Goal: Task Accomplishment & Management: Complete application form

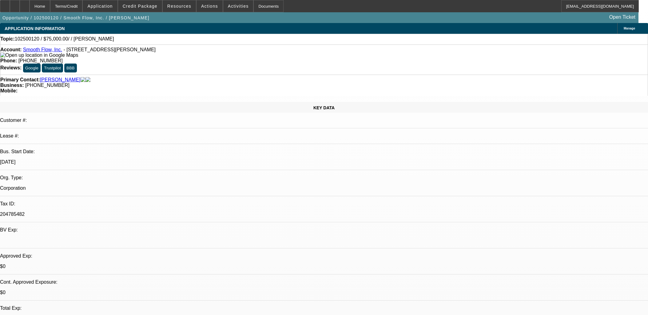
select select "0"
select select "2"
select select "0.1"
select select "4"
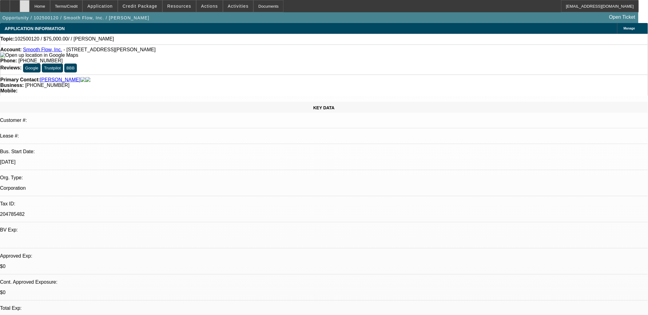
click at [30, 6] on div at bounding box center [25, 6] width 10 height 12
select select "0"
select select "2"
select select "0.1"
select select "1"
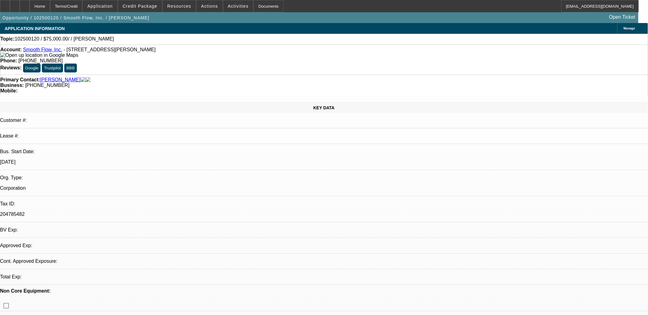
select select "2"
select select "4"
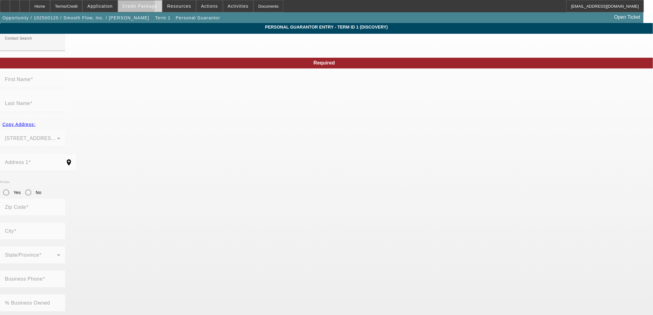
click at [134, 6] on span "Credit Package" at bounding box center [140, 6] width 35 height 5
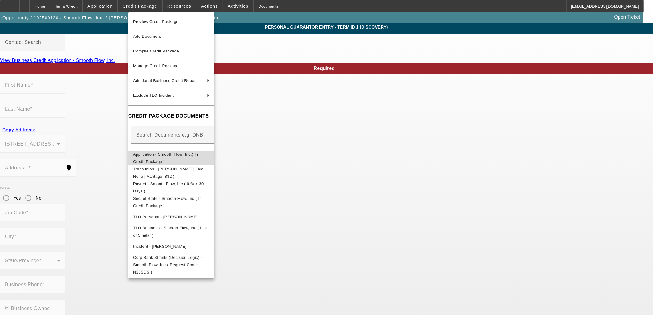
click at [167, 161] on button "Application - Smooth Flow, Inc.( In Credit Package )" at bounding box center [171, 158] width 86 height 15
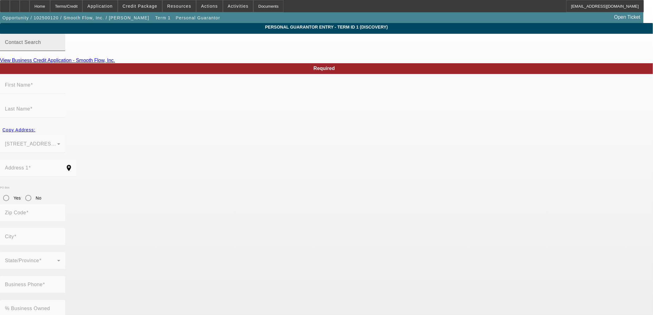
click at [60, 45] on div "Contact Search" at bounding box center [32, 42] width 55 height 17
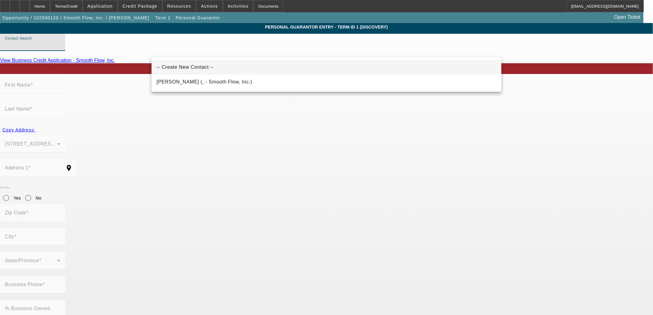
click at [174, 64] on span "-- Create New Contact --" at bounding box center [184, 67] width 57 height 7
type input "-- Create New Contact --"
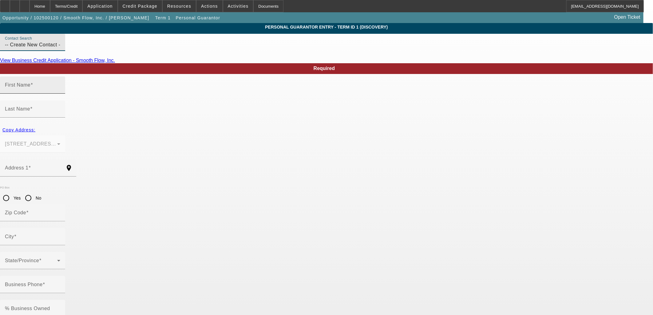
click at [33, 88] on span at bounding box center [31, 84] width 2 height 5
click at [60, 91] on input "First Name" at bounding box center [32, 87] width 55 height 7
type input "Allison"
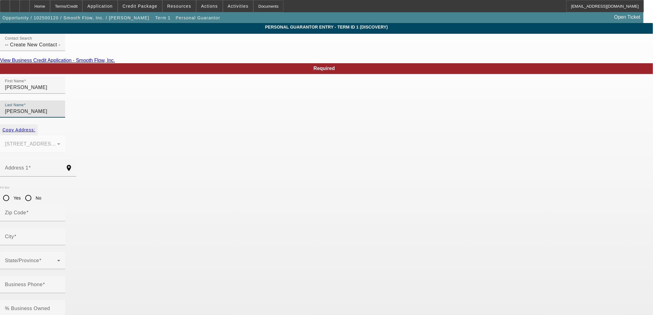
type input "Robinson"
click at [35, 128] on span "Copy Address:" at bounding box center [18, 130] width 33 height 5
type input "308 Aaron Young Rd"
type input "30263"
type input "Newnan"
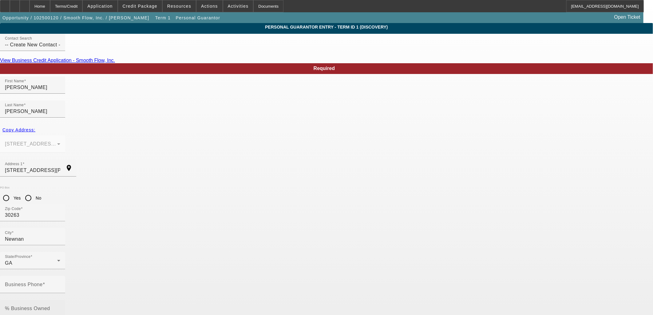
click at [50, 306] on mat-label "% Business Owned" at bounding box center [27, 308] width 45 height 5
click at [60, 308] on input "% Business Owned" at bounding box center [32, 311] width 55 height 7
type input "50"
click at [60, 284] on input "Business Phone" at bounding box center [32, 287] width 55 height 7
type input "(770) 328-9692"
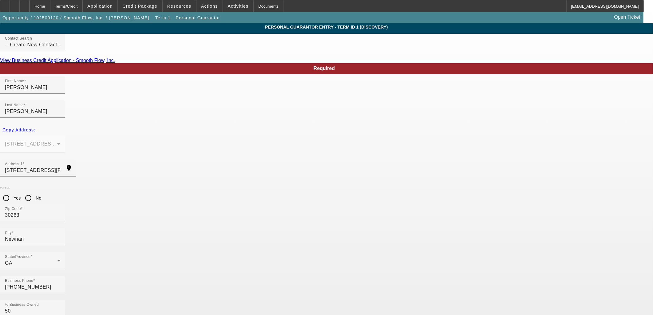
type input "254-47-7259"
paste input "smoothflowseptic@gmail.com"
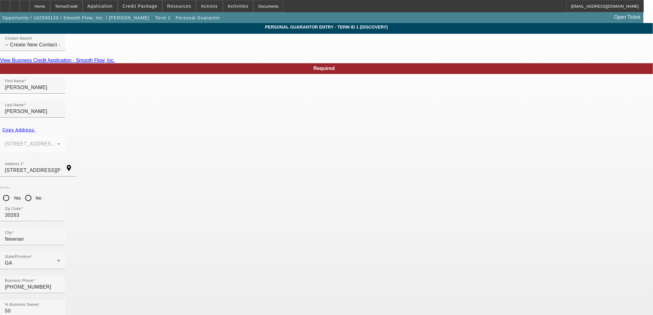
type input "smoothflowseptic@gmail.com"
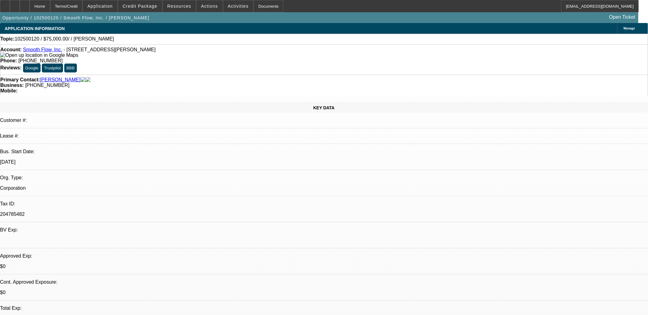
select select "0"
select select "2"
select select "0.1"
select select "4"
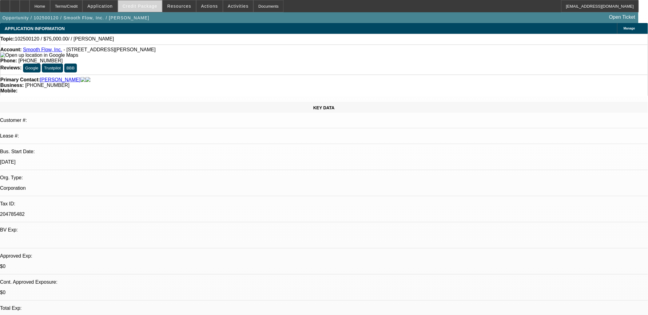
click at [137, 7] on span "Credit Package" at bounding box center [140, 6] width 35 height 5
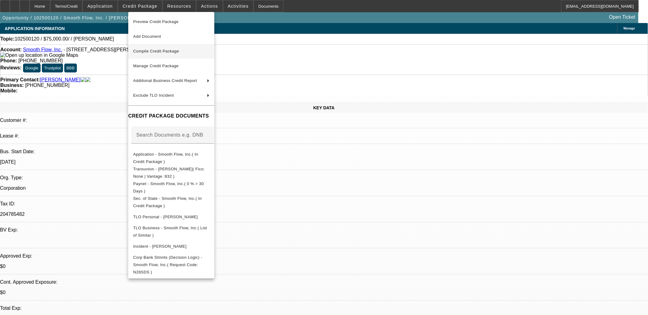
click at [145, 51] on span "Compile Credit Package" at bounding box center [156, 51] width 46 height 5
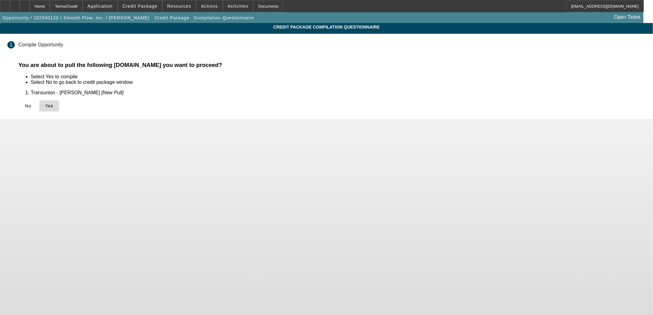
click at [59, 108] on button "Yes" at bounding box center [49, 106] width 20 height 11
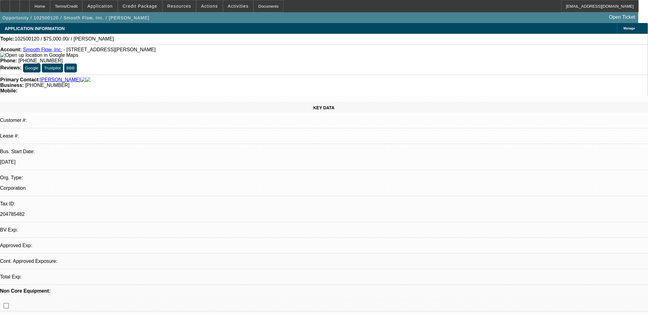
select select "0"
select select "2"
select select "0.1"
select select "4"
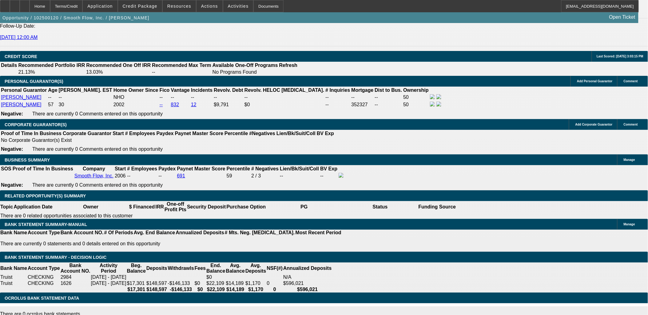
scroll to position [829, 0]
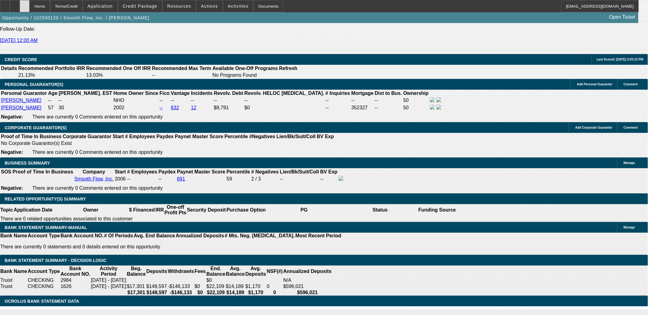
click at [30, 4] on div at bounding box center [25, 6] width 10 height 12
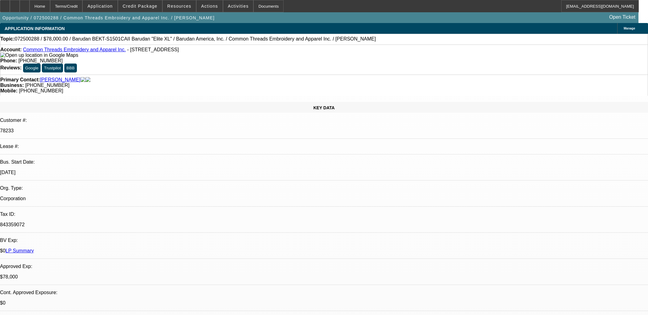
select select "0"
select select "2"
select select "0"
select select "6"
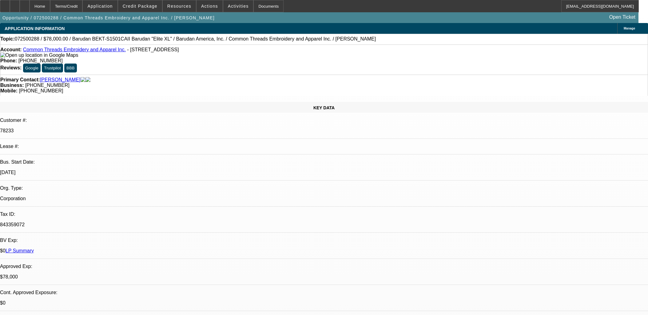
select select "0"
select select "2"
select select "0"
select select "6"
select select "0"
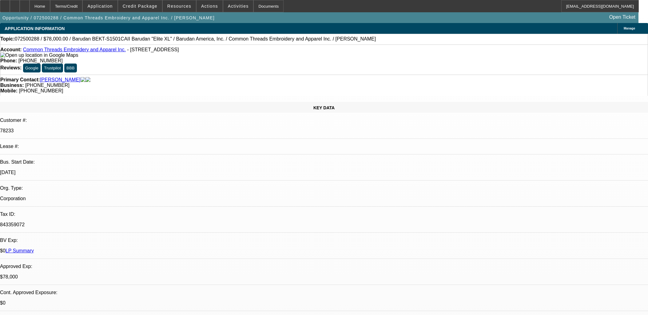
select select "0"
select select "2"
select select "0"
select select "6"
select select "0"
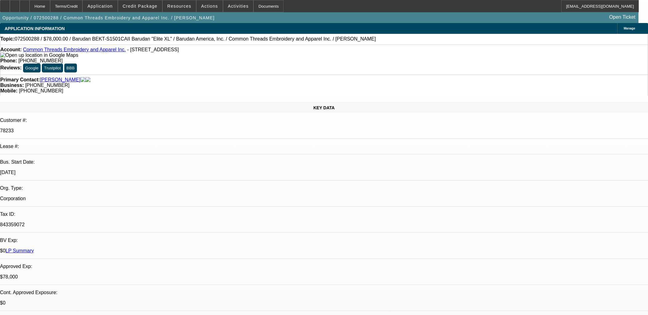
select select "0"
select select "3"
select select "0"
select select "6"
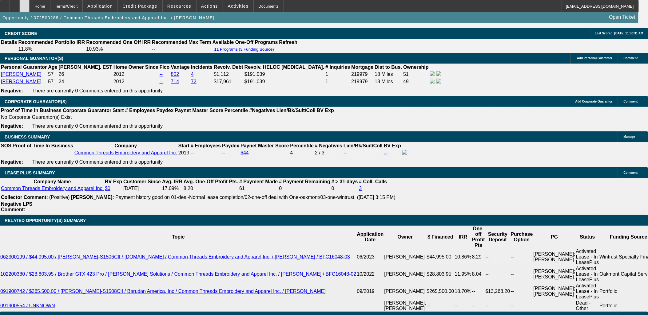
click at [25, 4] on icon at bounding box center [25, 4] width 0 height 0
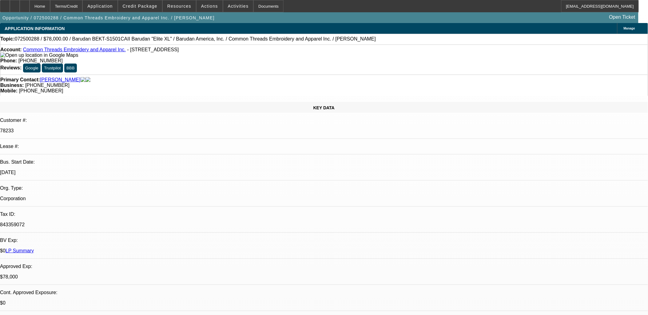
select select "0"
select select "2"
select select "0"
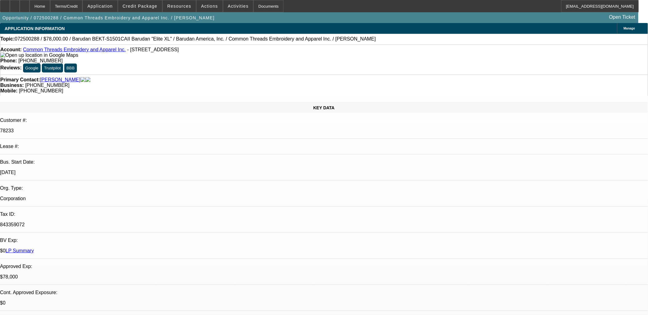
select select "0"
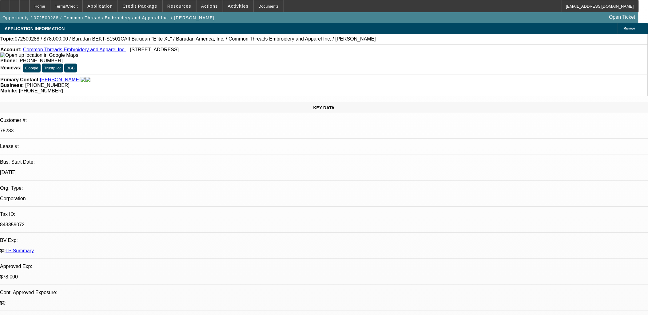
select select "0"
select select "1"
select select "2"
select select "6"
select select "1"
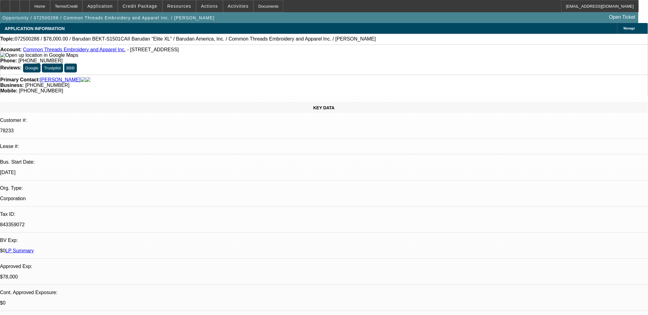
select select "2"
select select "6"
select select "1"
select select "2"
select select "6"
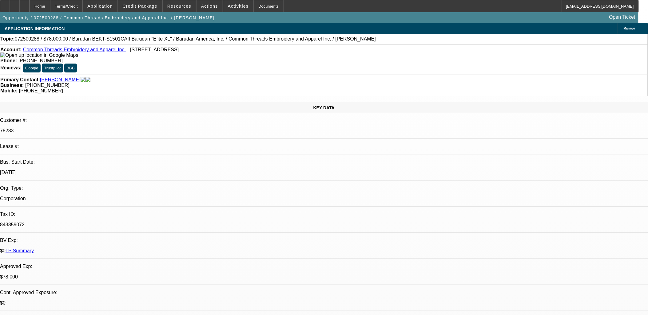
select select "1"
select select "3"
select select "6"
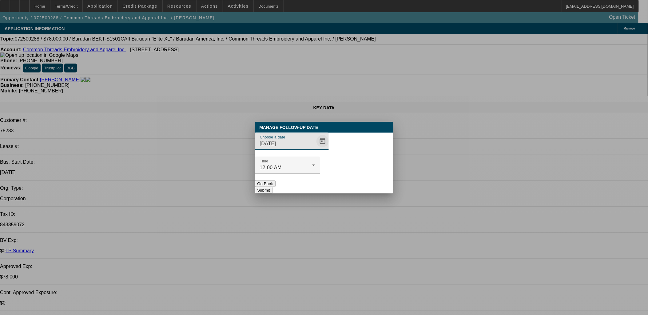
click at [315, 149] on span "Open calendar" at bounding box center [322, 141] width 15 height 15
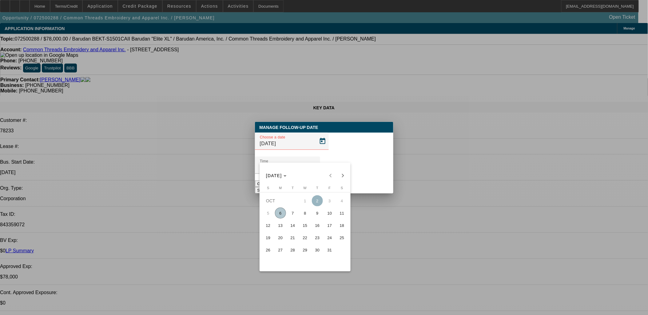
click at [302, 216] on span "8" at bounding box center [304, 213] width 11 height 11
type input "10/8/2025"
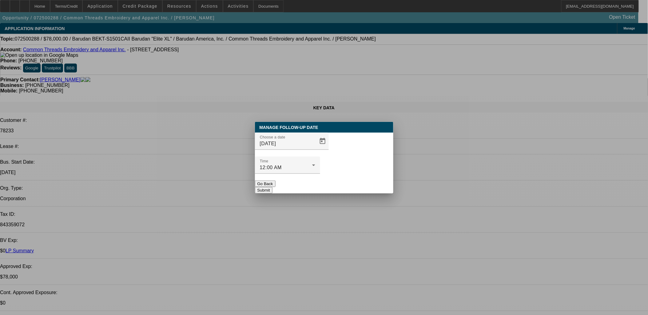
click at [272, 187] on button "Submit" at bounding box center [264, 190] width 18 height 6
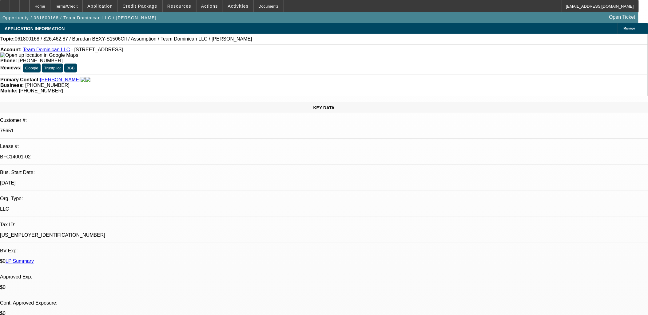
select select "0"
select select "2"
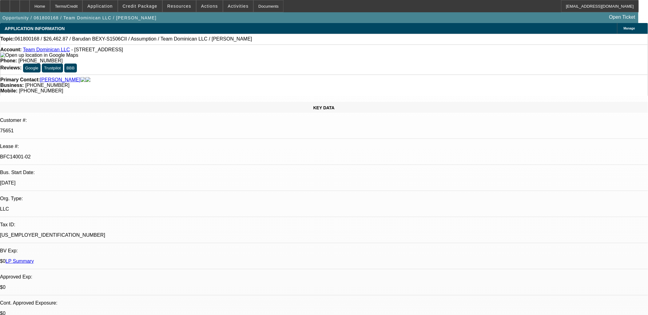
select select "0"
select select "2"
select select "0.1"
select select "0"
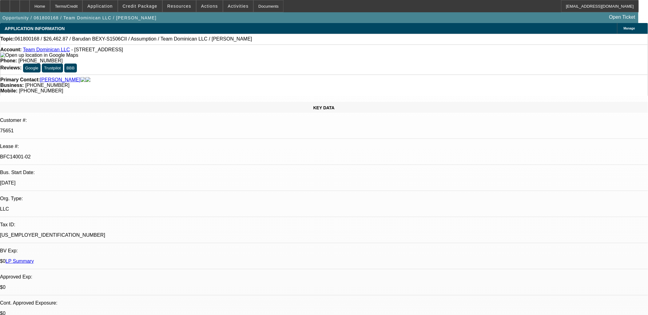
select select "2"
select select "0.1"
select select "1"
select select "2"
select select "1"
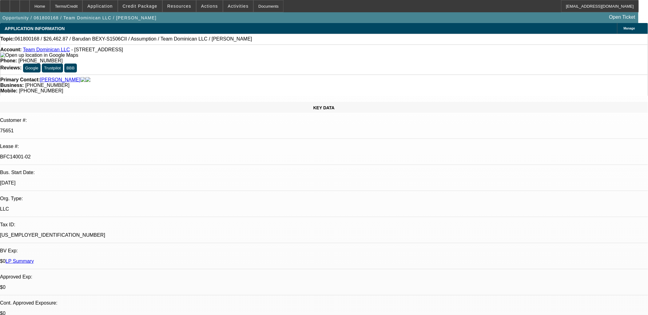
select select "1"
select select "2"
select select "1"
select select "2"
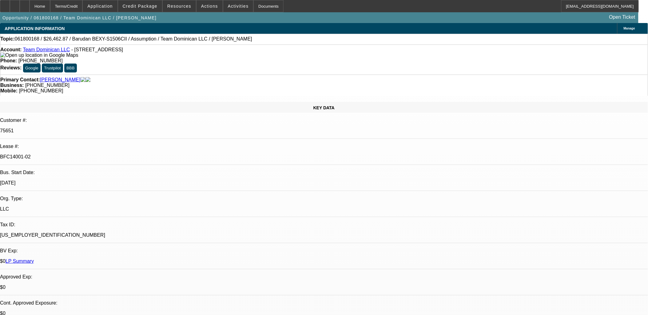
select select "4"
select select "1"
select select "2"
select select "4"
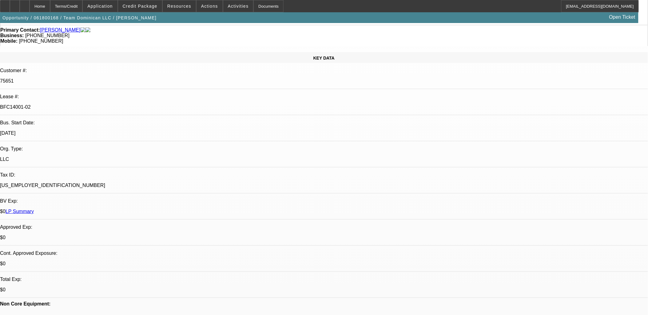
scroll to position [34, 0]
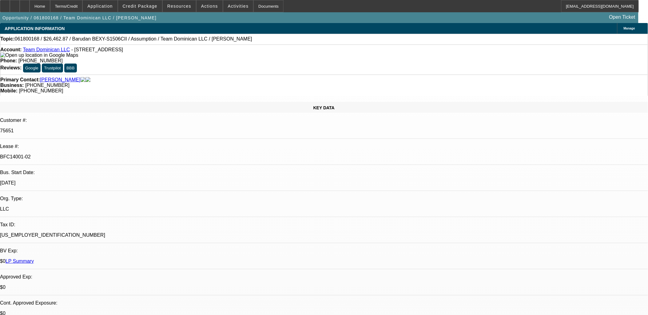
select select "0"
select select "2"
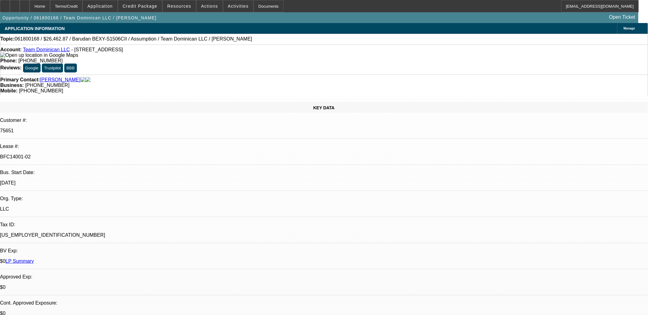
select select "0"
select select "2"
select select "0.1"
select select "0"
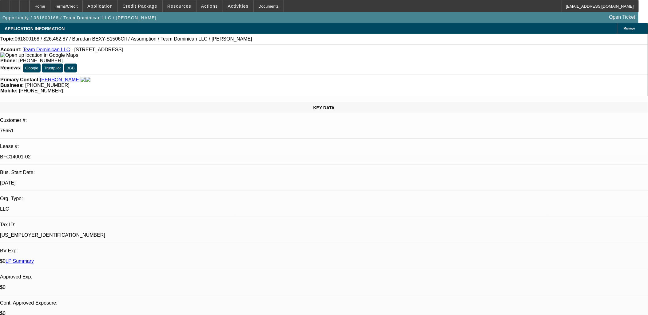
select select "2"
select select "0.1"
select select "1"
select select "2"
select select "1"
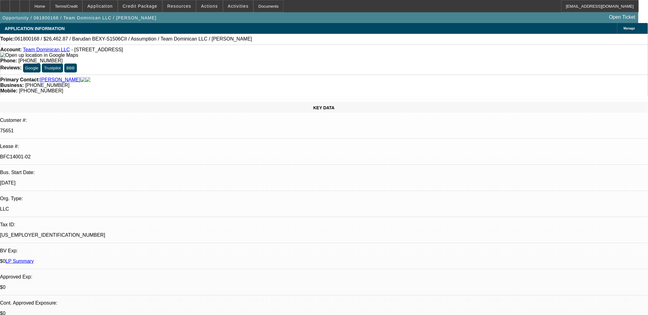
select select "1"
select select "2"
select select "1"
select select "2"
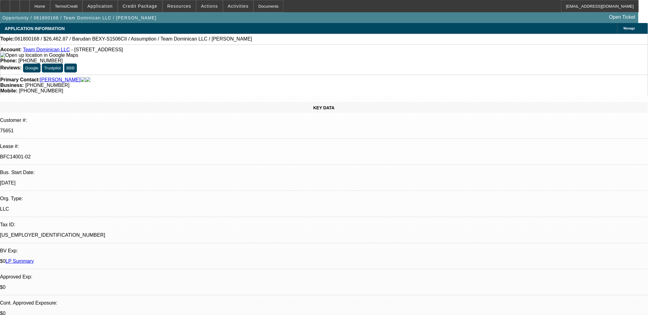
select select "4"
select select "1"
select select "2"
select select "4"
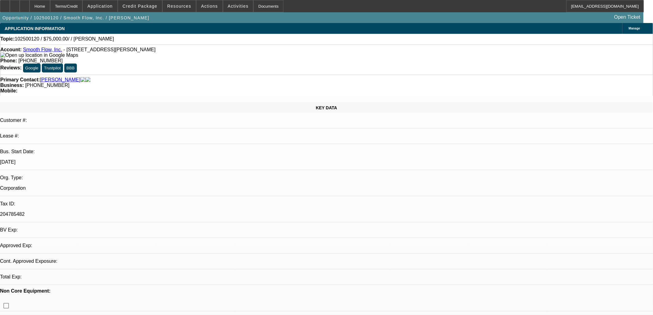
select select "0"
select select "2"
select select "0.1"
select select "1"
select select "2"
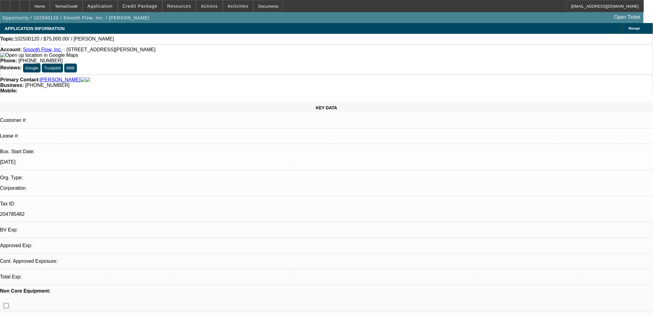
select select "4"
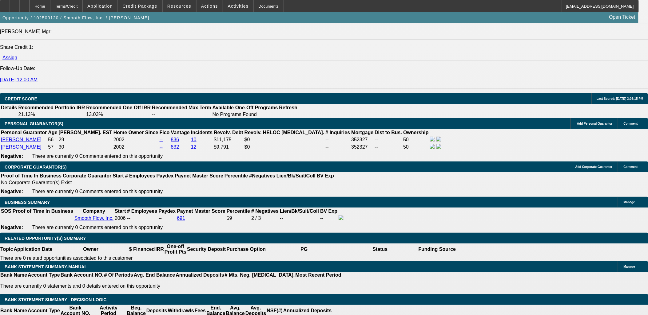
scroll to position [649, 0]
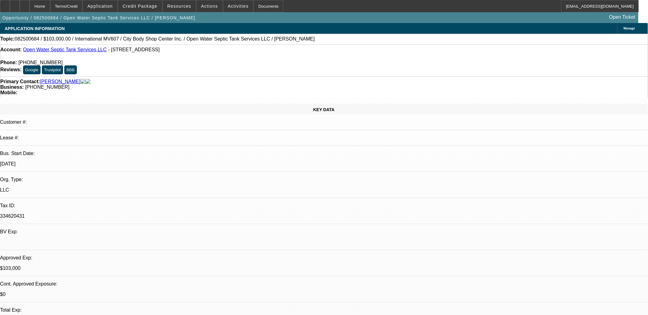
select select "0"
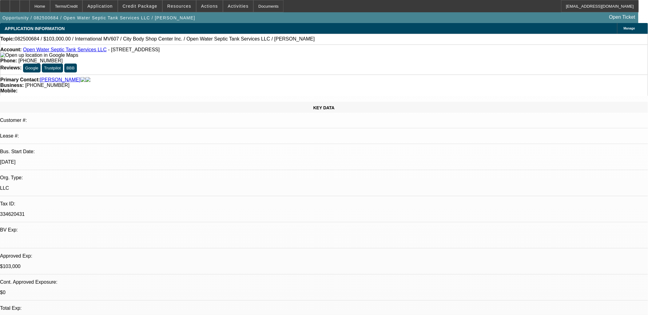
select select "2"
select select "0"
select select "2"
select select "0"
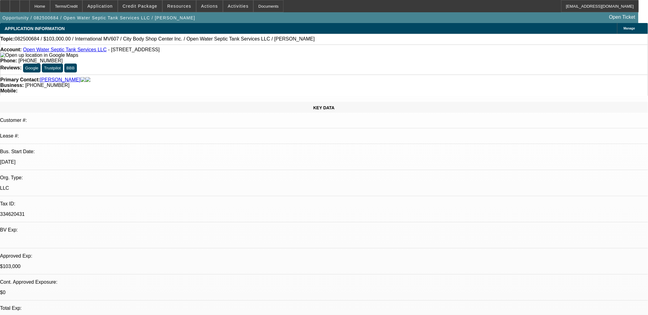
select select "0"
select select "2"
select select "0"
select select "2"
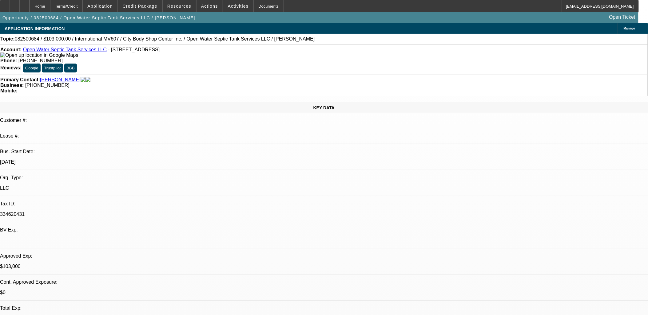
select select "0"
select select "1"
select select "2"
select select "6"
select select "1"
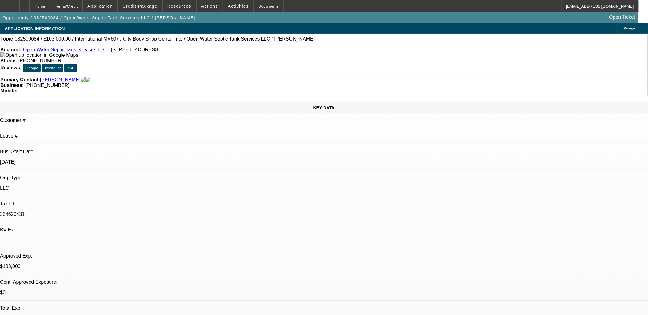
select select "2"
select select "6"
select select "1"
select select "2"
select select "6"
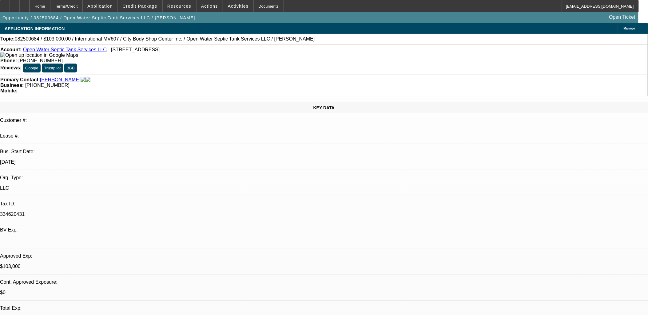
select select "1"
select select "2"
select select "6"
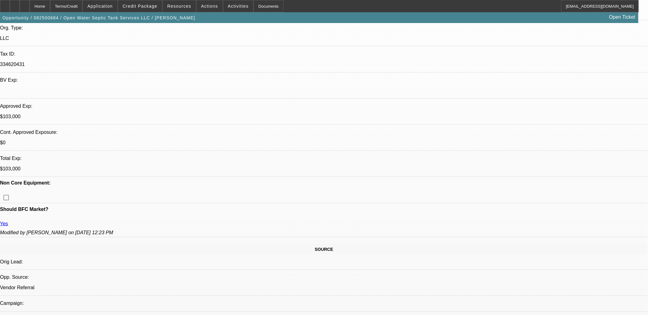
scroll to position [239, 0]
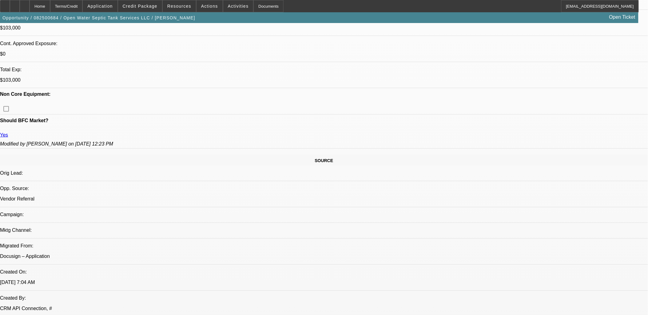
drag, startPoint x: 471, startPoint y: 99, endPoint x: 469, endPoint y: 103, distance: 4.4
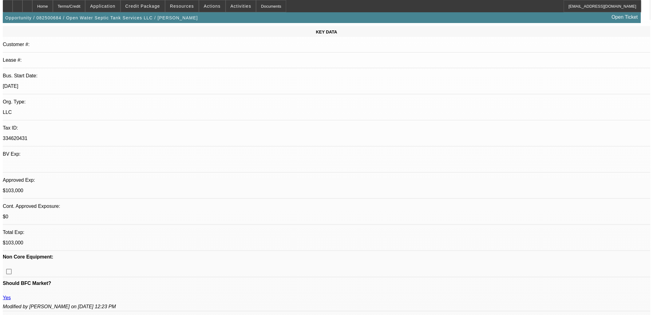
scroll to position [0, 0]
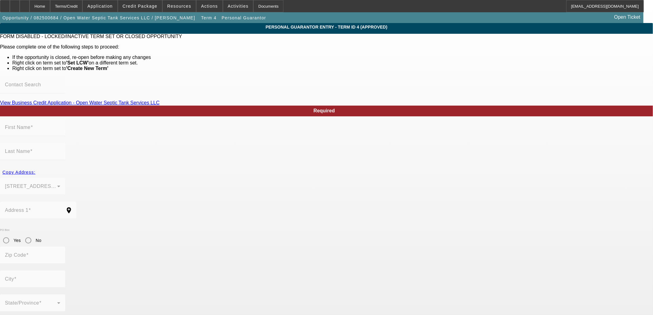
type input "Michael"
type input "Steele"
type input "356 River Bend Rd"
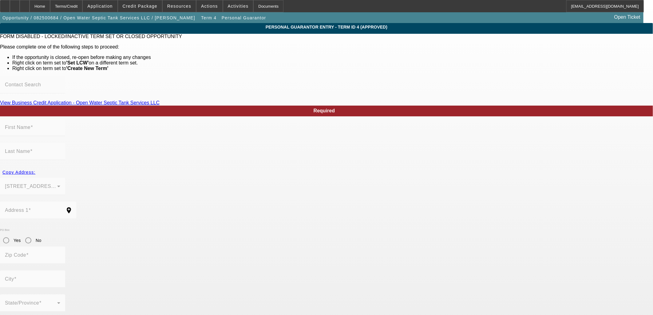
radio input "true"
type input "31324"
type input "Richmond Hill"
type input "(912) 963-7789"
type input "100"
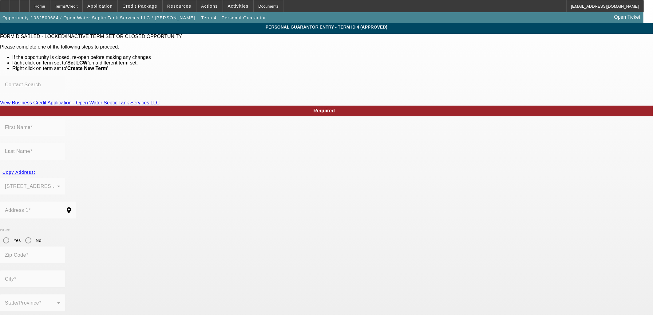
type input "350-70-8058"
type input "mike.steele@openwaterseptic.com"
click at [202, 6] on span "Actions" at bounding box center [209, 6] width 17 height 5
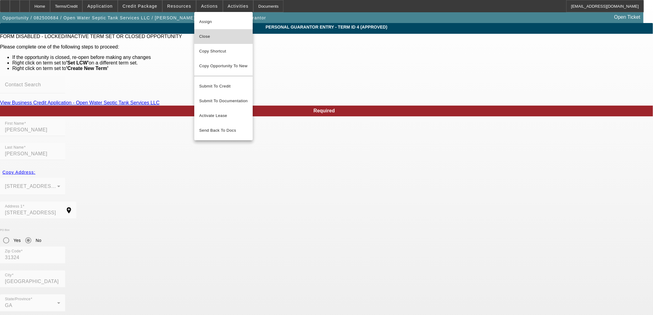
click at [223, 36] on span "Close" at bounding box center [223, 36] width 49 height 7
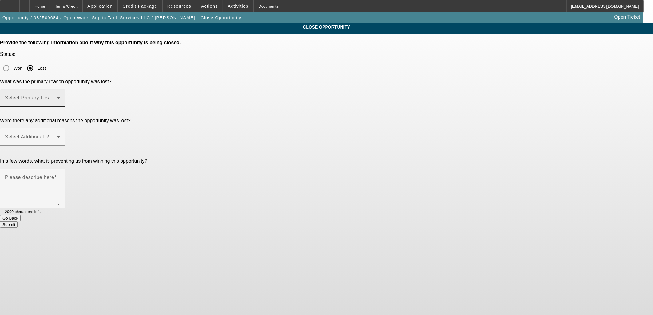
click at [57, 97] on span at bounding box center [31, 100] width 52 height 7
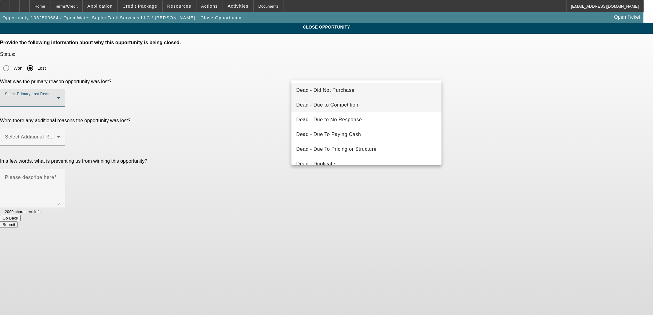
click at [331, 105] on span "Dead - Due to Competition" at bounding box center [327, 104] width 62 height 7
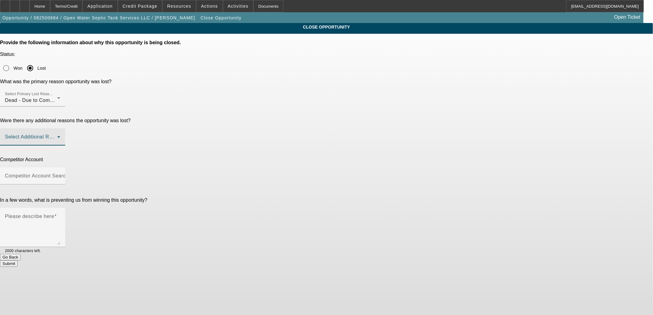
click at [57, 136] on span at bounding box center [31, 139] width 52 height 7
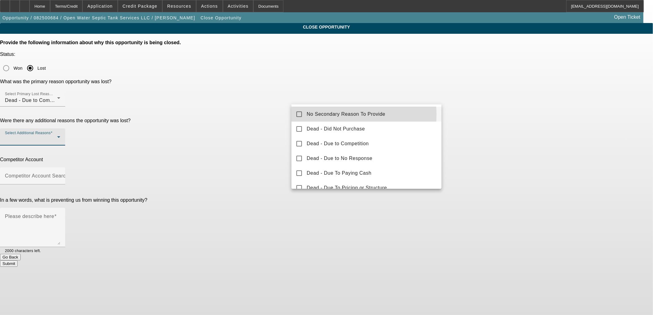
drag, startPoint x: 327, startPoint y: 115, endPoint x: 297, endPoint y: 114, distance: 30.4
click at [327, 115] on span "No Secondary Reason To Provide" at bounding box center [346, 114] width 79 height 7
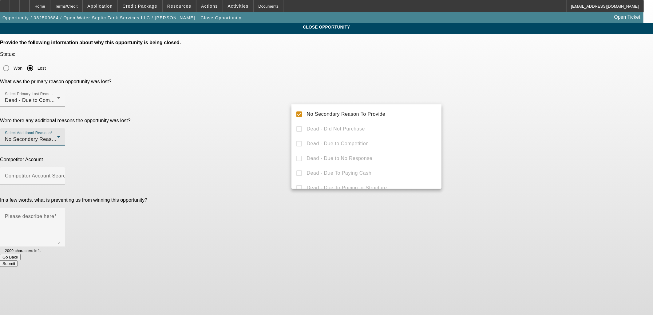
click at [241, 104] on div at bounding box center [326, 157] width 653 height 315
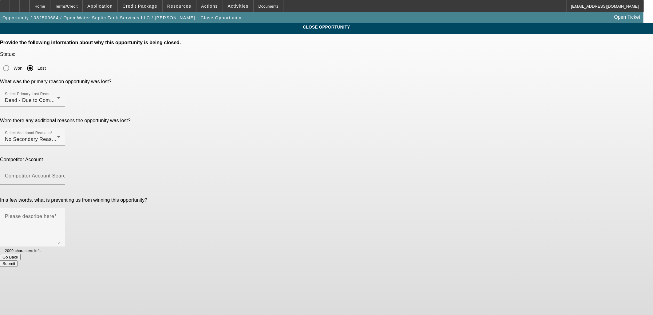
click at [69, 173] on mat-label "Competitor Account Search" at bounding box center [37, 175] width 64 height 5
click at [60, 175] on input "Competitor Account Search" at bounding box center [32, 178] width 55 height 7
click at [328, 137] on span "-- Other Competitor --" at bounding box center [321, 138] width 50 height 5
type input "-- Other Competitor --"
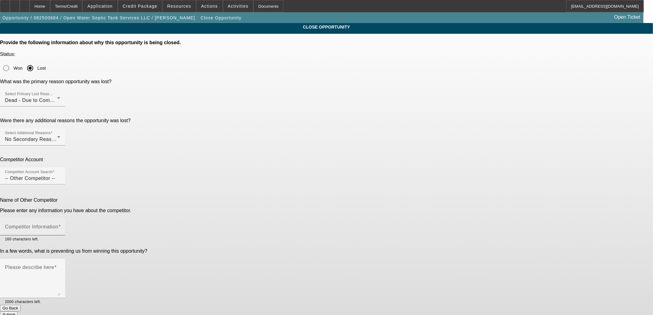
click at [58, 224] on mat-label "Competitor Information" at bounding box center [31, 226] width 53 height 5
click at [60, 226] on input "Competitor Information" at bounding box center [32, 229] width 55 height 7
type input "N/A"
click at [60, 266] on textarea "Please describe here" at bounding box center [32, 281] width 55 height 30
paste textarea "We have gone with another option and are working through paperwork."
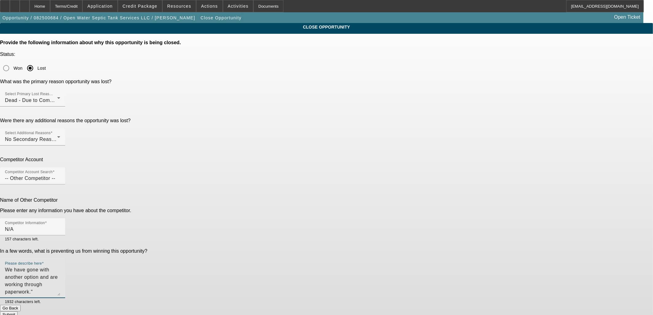
click at [60, 266] on textarea "We have gone with another option and are working through paperwork."" at bounding box center [32, 281] width 55 height 30
click at [143, 4] on span "Credit Package" at bounding box center [140, 6] width 35 height 5
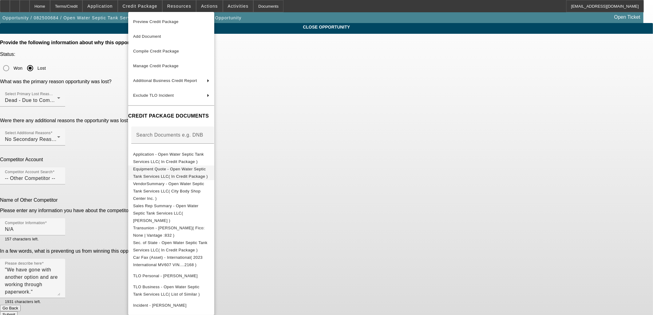
click at [179, 168] on span "Equipment Quote - Open Water Septic Tank Services LLC( In Credit Package )" at bounding box center [171, 172] width 76 height 15
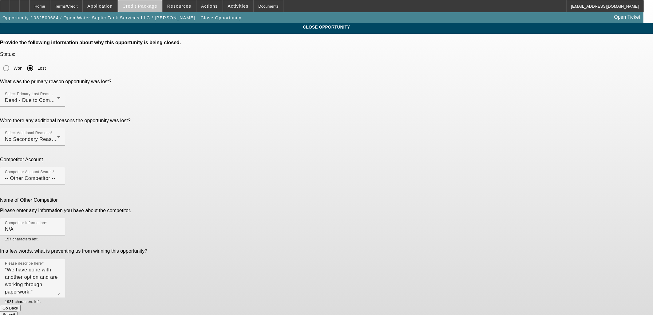
click at [152, 5] on span "Credit Package" at bounding box center [140, 6] width 35 height 5
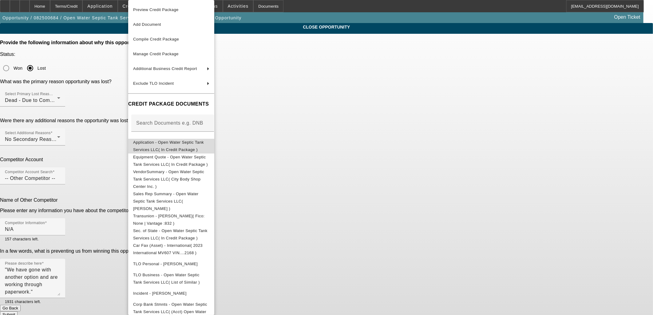
click at [150, 141] on span "Application - Open Water Septic Tank Services LLC( In Credit Package )" at bounding box center [168, 146] width 71 height 12
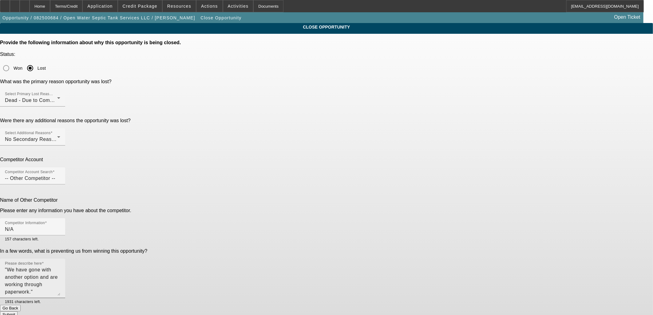
click at [60, 266] on textarea ""We have gone with another option and are working through paperwork."" at bounding box center [32, 281] width 55 height 30
type textarea ""We have gone with another option and are working through paperwork."... Startu…"
click at [18, 312] on button "Submit" at bounding box center [9, 315] width 18 height 6
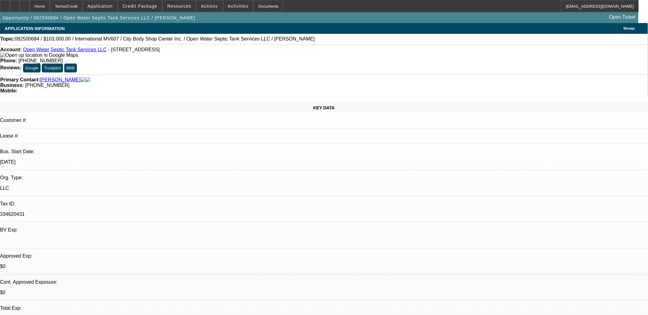
select select "0"
select select "2"
select select "0"
select select "2"
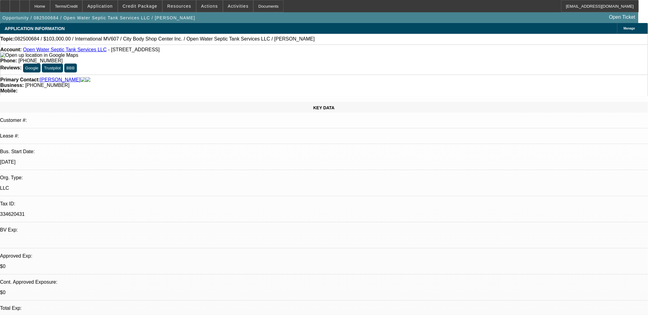
select select "0"
select select "2"
select select "0"
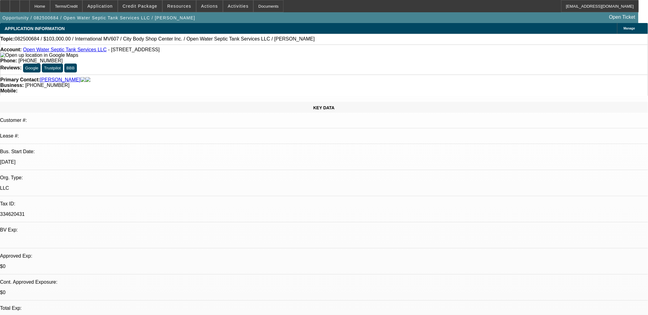
select select "2"
select select "0"
select select "1"
select select "2"
select select "6"
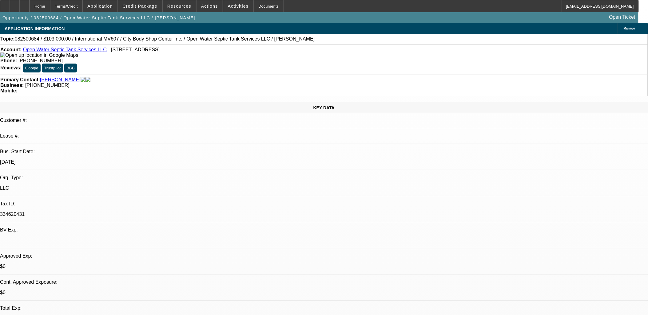
select select "1"
select select "2"
select select "6"
select select "1"
select select "2"
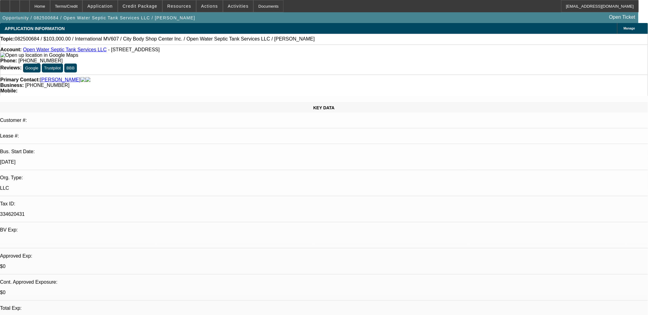
select select "6"
select select "1"
select select "2"
select select "6"
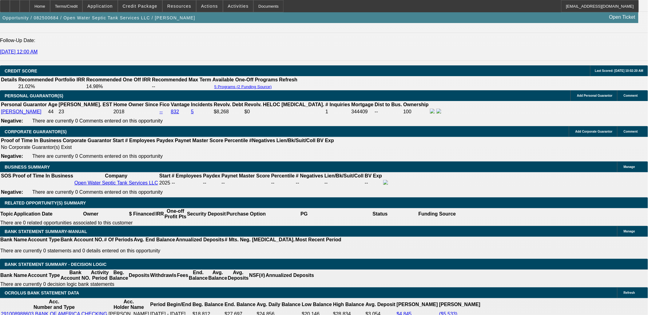
scroll to position [956, 0]
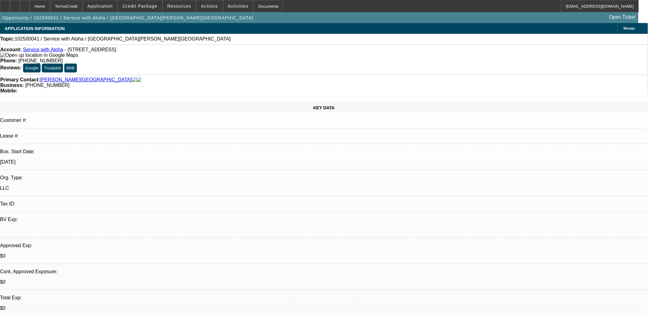
select select "0"
select select "2"
select select "0.1"
select select "4"
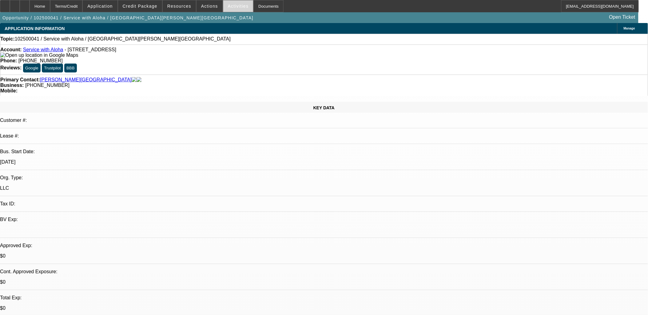
click at [233, 5] on span "Activities" at bounding box center [238, 6] width 21 height 5
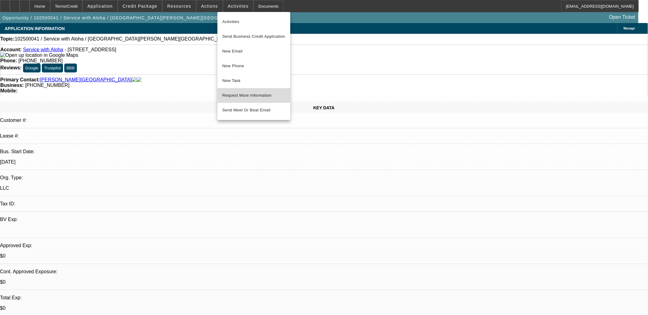
click at [244, 93] on span "Request More Information" at bounding box center [253, 95] width 63 height 7
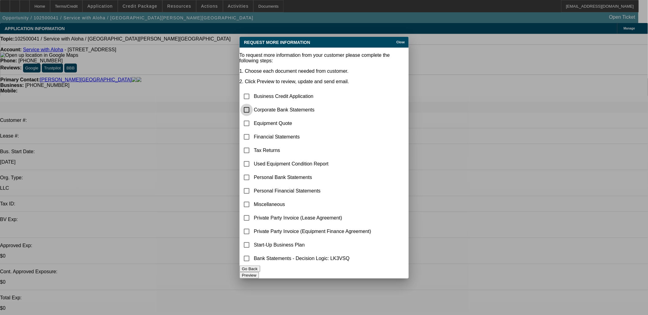
click at [253, 104] on input "checkbox" at bounding box center [246, 110] width 12 height 12
checkbox input "false"
click at [400, 37] on div "Close" at bounding box center [402, 40] width 14 height 7
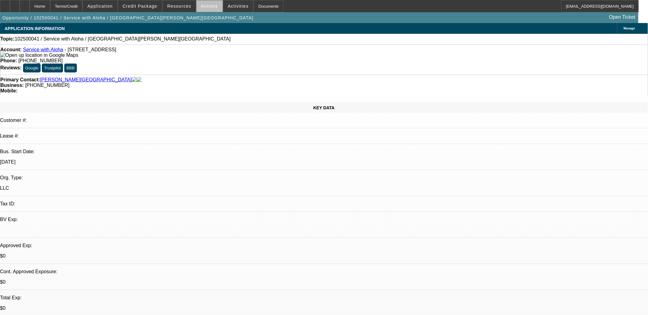
click at [208, 7] on span "Actions" at bounding box center [209, 6] width 17 height 5
click at [247, 6] on div at bounding box center [324, 157] width 648 height 315
click at [232, 6] on span "Activities" at bounding box center [238, 6] width 21 height 5
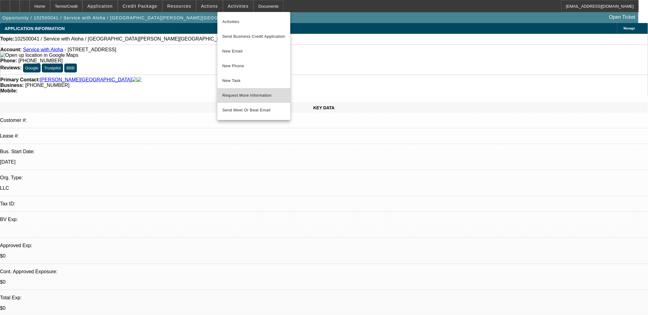
click at [243, 92] on span "Request More Information" at bounding box center [253, 95] width 63 height 7
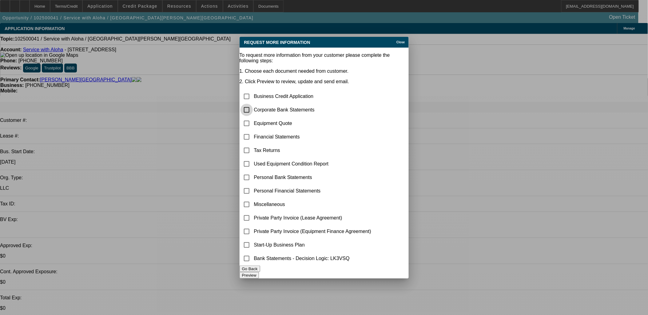
click at [251, 104] on input "checkbox" at bounding box center [246, 110] width 12 height 12
checkbox input "true"
click at [253, 117] on input "checkbox" at bounding box center [246, 123] width 12 height 12
checkbox input "true"
drag, startPoint x: 262, startPoint y: 194, endPoint x: 259, endPoint y: 193, distance: 3.5
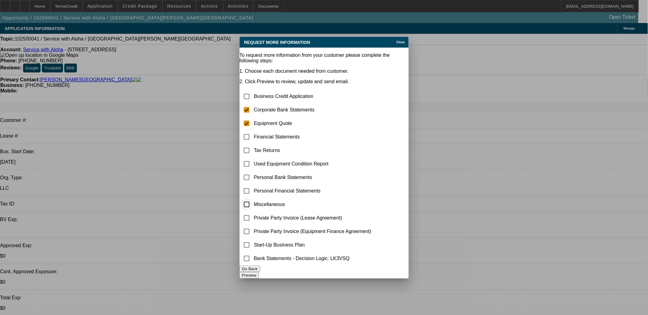
click at [253, 198] on td at bounding box center [246, 204] width 13 height 13
click at [253, 199] on input "checkbox" at bounding box center [246, 205] width 12 height 12
checkbox input "true"
click at [259, 272] on button "Preview" at bounding box center [248, 275] width 19 height 6
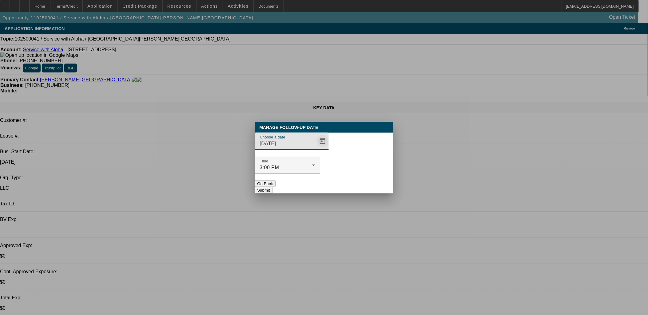
click at [315, 149] on span "Open calendar" at bounding box center [322, 141] width 15 height 15
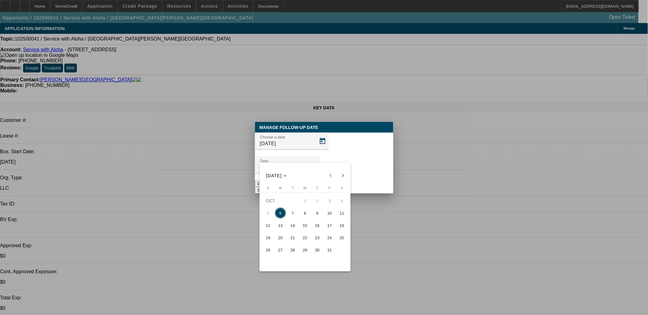
click at [297, 226] on span "14" at bounding box center [292, 225] width 11 height 11
type input "10/14/2025"
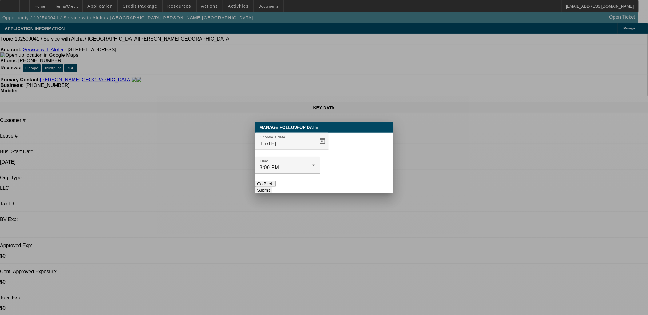
click at [272, 187] on button "Submit" at bounding box center [264, 190] width 18 height 6
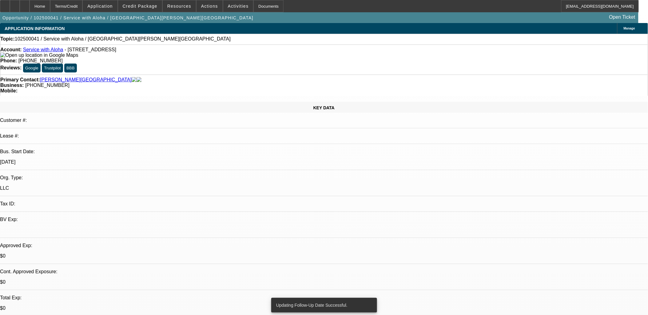
radio input "true"
type textarea "called and gk hu... sent txt per VM and SE... fu in a week"
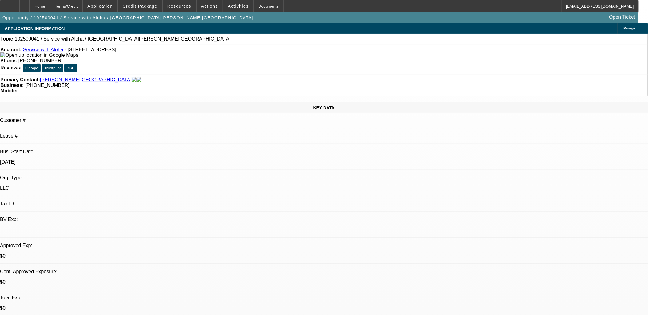
radio input "true"
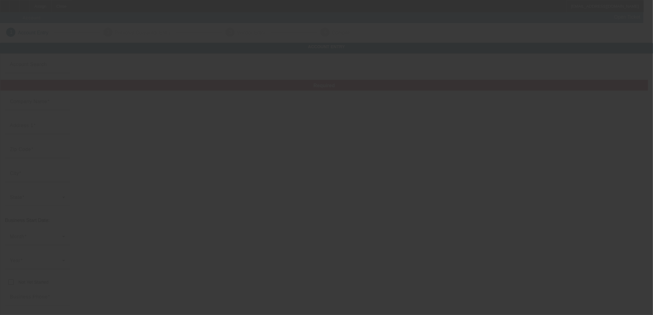
type input "[PERSON_NAME] Construction L.L.C."
type input "5200 Highway 138"
type input "76527"
type input "Florence"
type input "[PHONE_NUMBER]"
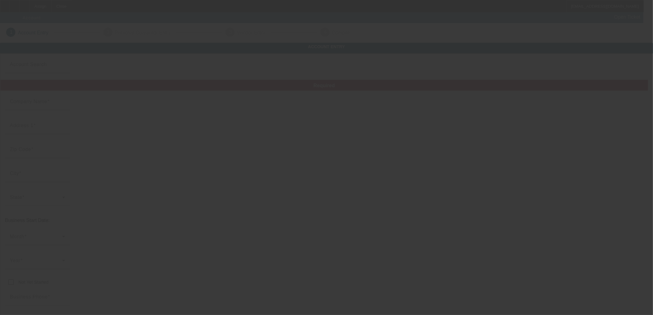
type input "Pendleton Construction & Septic"
type input "[EMAIL_ADDRESS][DOMAIN_NAME]"
type input "Williamson"
type input "[US_EMPLOYER_IDENTIFICATION_NUMBER]"
type input "Septic Pumping, Design, Installation and Maintenance"
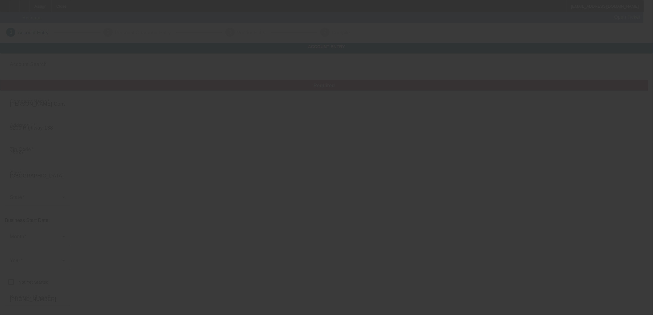
type input "https://www.septicservicesaustin.com"
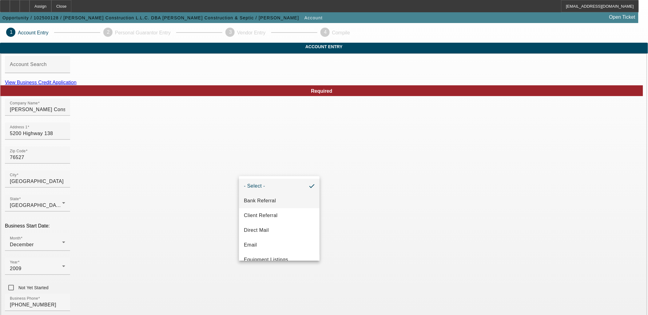
scroll to position [34, 0]
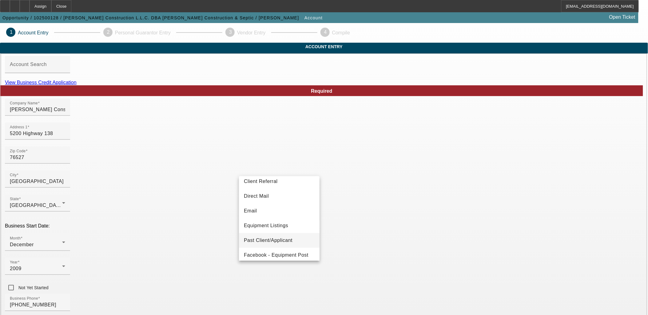
click at [274, 235] on mat-option "Past Client/Applicant" at bounding box center [279, 240] width 81 height 15
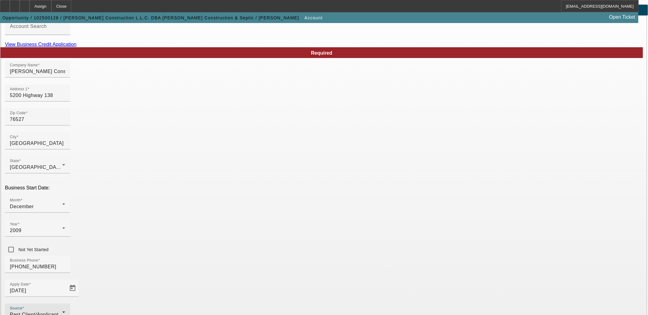
scroll to position [76, 0]
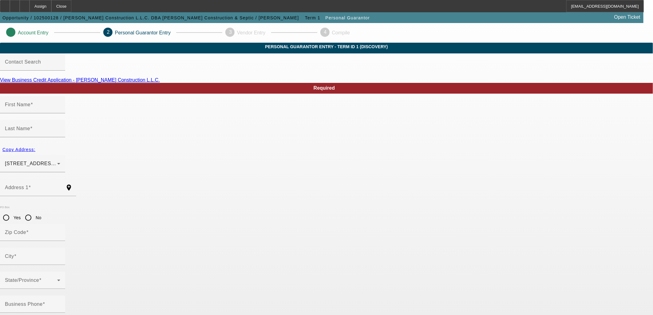
type input "Mark"
type input "Griffor"
type input "5200 State Hwy 138"
radio input "true"
type input "76527"
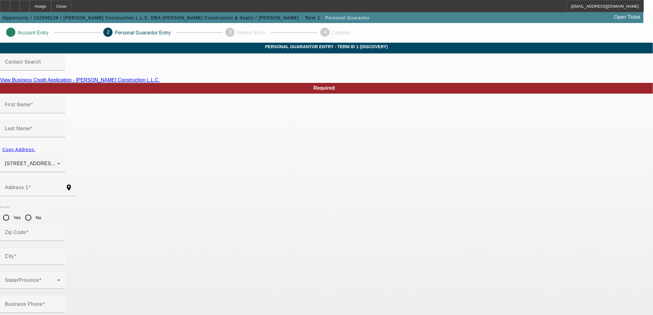
type input "Florence"
type input "(512) 484-5423"
type input "100"
type input "378-50-8050"
type input "mgriffor@msn.com"
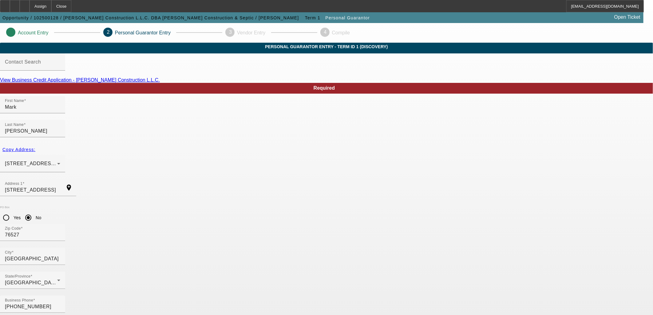
click at [160, 83] on link "View Business Credit Application - Pendleton Construction L.L.C." at bounding box center [80, 79] width 160 height 5
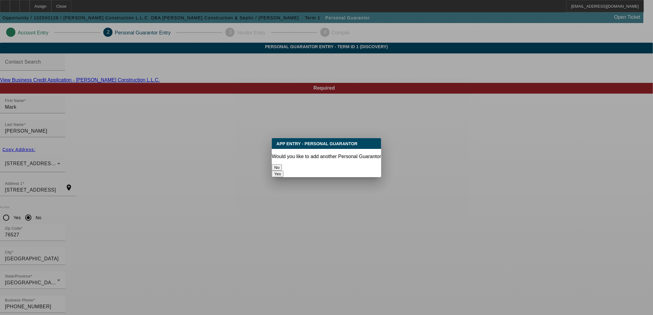
click at [282, 166] on button "No" at bounding box center [277, 167] width 10 height 6
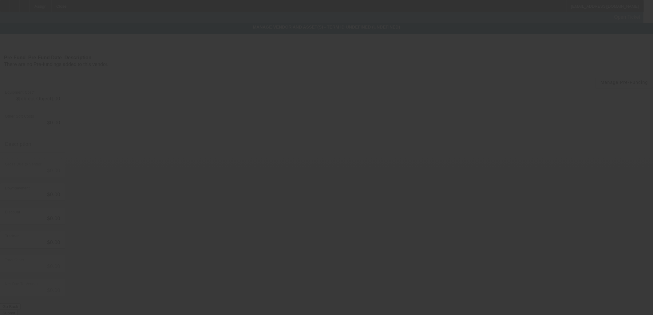
type input "$15,000.00"
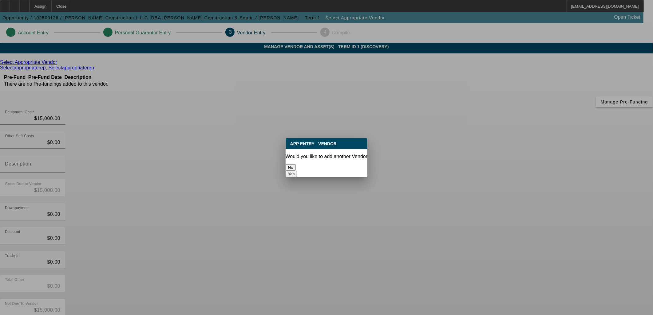
click at [296, 164] on button "No" at bounding box center [291, 167] width 10 height 6
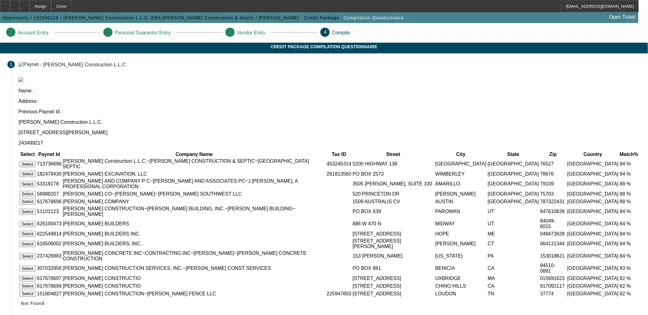
click at [36, 161] on button "Select" at bounding box center [27, 164] width 16 height 6
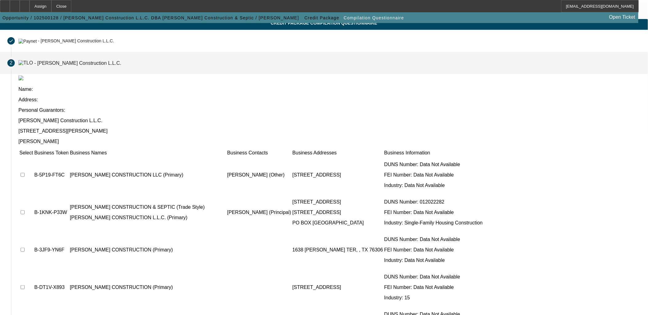
scroll to position [23, 0]
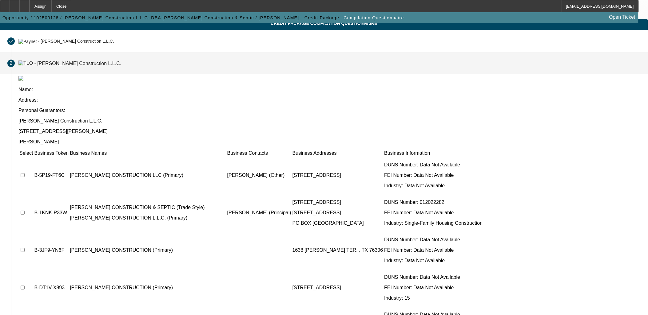
click at [25, 173] on input "checkbox" at bounding box center [23, 175] width 4 height 4
checkbox input "true"
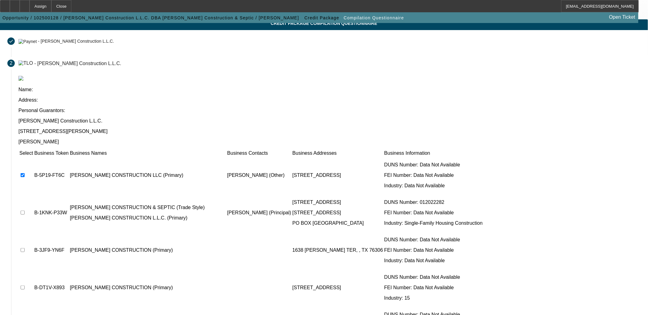
click at [25, 211] on input "checkbox" at bounding box center [23, 213] width 4 height 4
checkbox input "true"
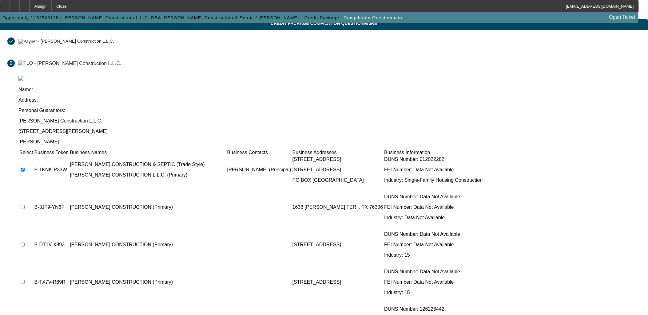
scroll to position [44, 0]
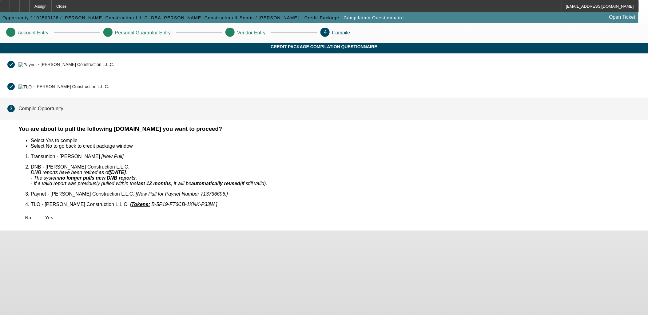
scroll to position [0, 0]
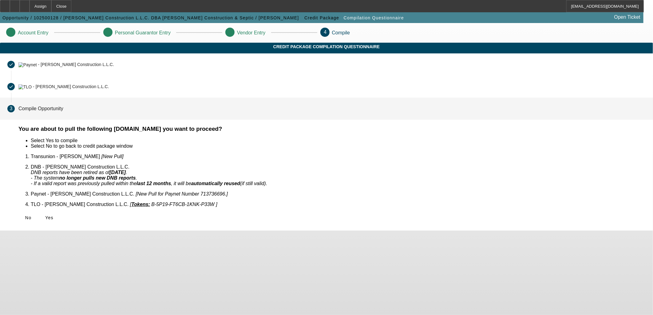
click at [53, 215] on span "Yes" at bounding box center [49, 217] width 8 height 5
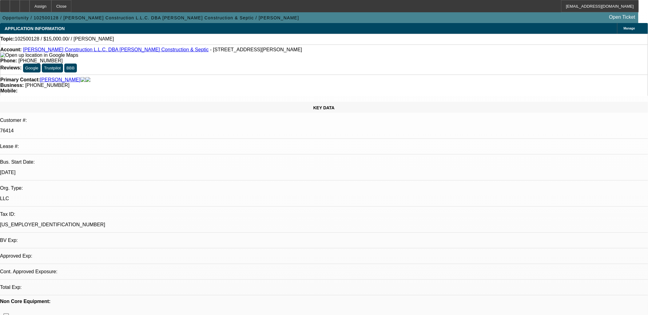
select select "0"
select select "2"
select select "0.1"
select select "1"
select select "2"
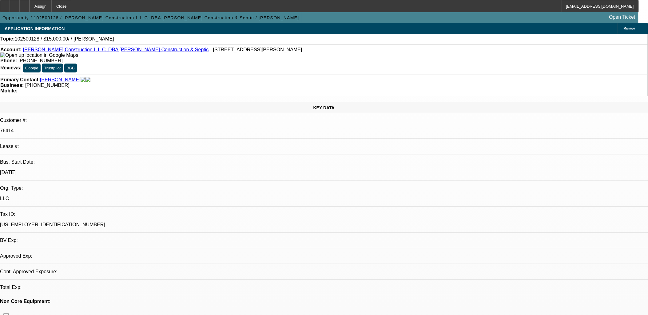
select select "4"
click at [25, 4] on icon at bounding box center [25, 4] width 0 height 0
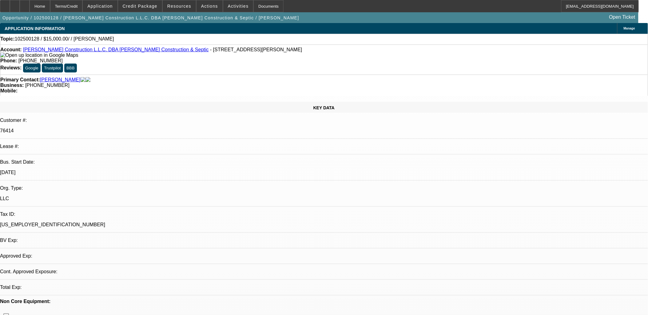
select select "0"
select select "2"
select select "0.1"
select select "1"
select select "2"
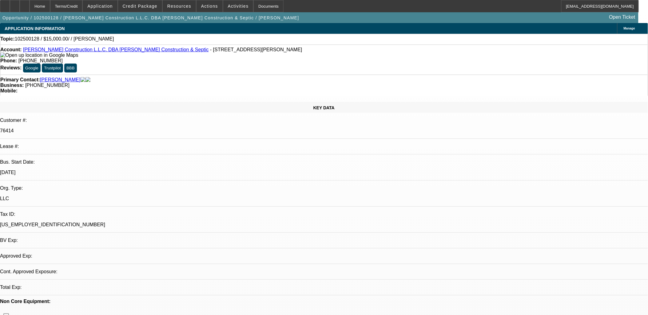
select select "4"
click at [227, 8] on span at bounding box center [238, 6] width 30 height 15
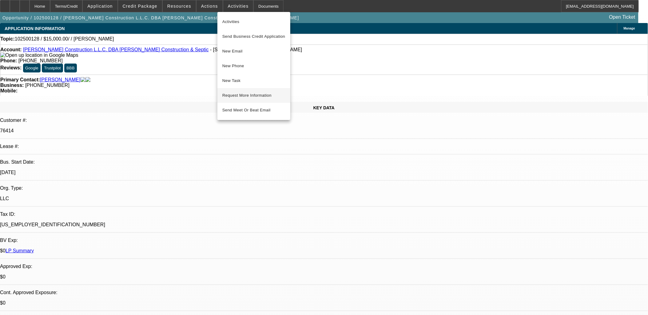
click at [248, 91] on button "Request More Information" at bounding box center [253, 95] width 73 height 15
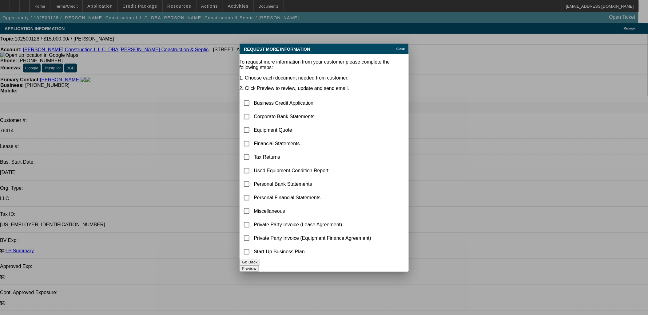
click at [395, 44] on div "Close" at bounding box center [402, 47] width 14 height 7
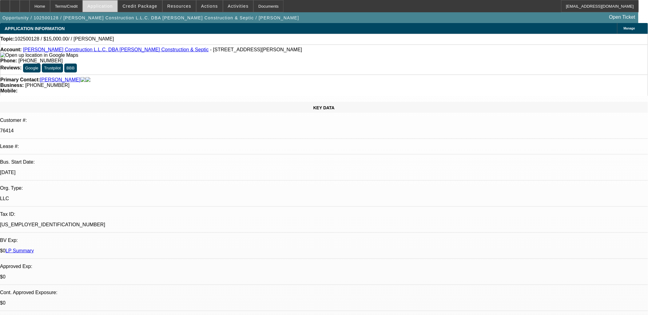
click at [112, 7] on span "Application" at bounding box center [99, 6] width 25 height 5
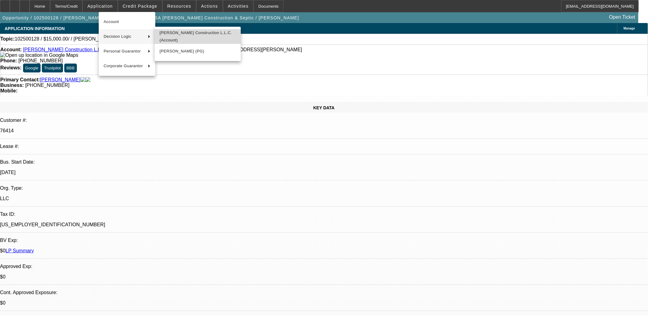
click at [168, 37] on span "Pendleton Construction L.L.C. (Account)" at bounding box center [198, 36] width 76 height 15
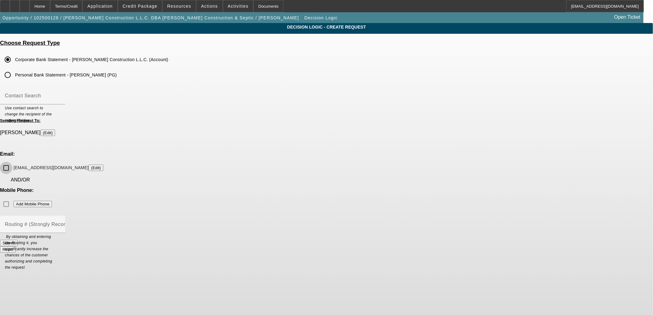
click at [12, 162] on input "mgriffor@msn.com (Edit)" at bounding box center [6, 168] width 12 height 12
click at [18, 240] on button "Submit" at bounding box center [9, 243] width 18 height 6
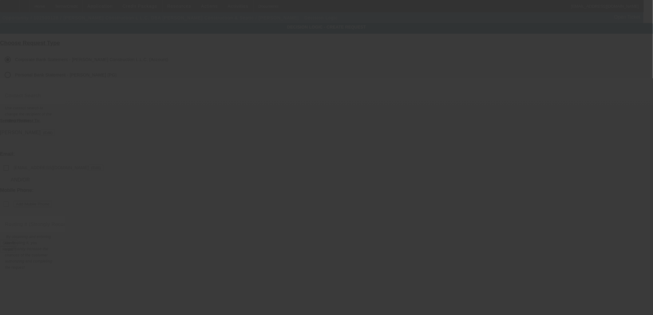
checkbox input "false"
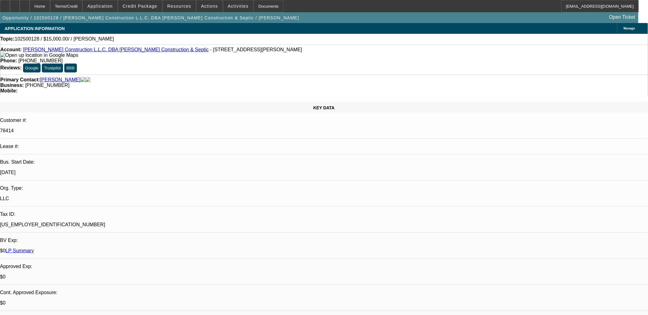
select select "0"
select select "2"
select select "0.1"
select select "4"
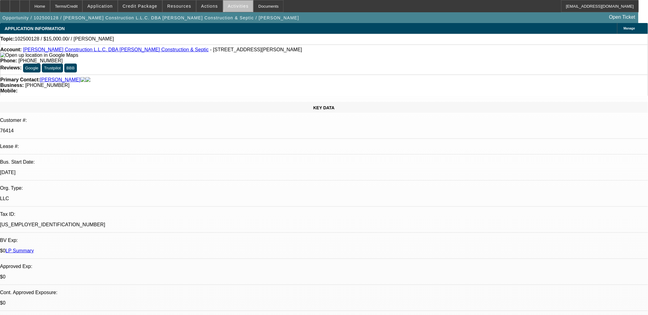
click at [234, 5] on span "Activities" at bounding box center [238, 6] width 21 height 5
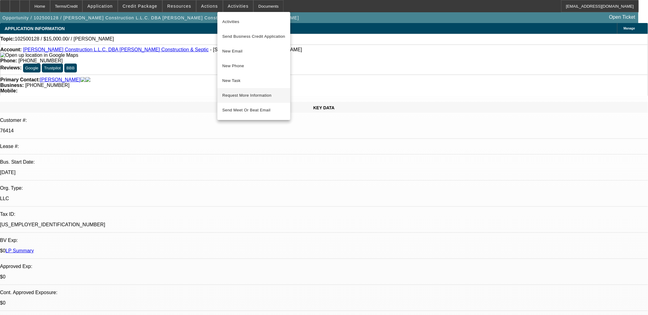
click at [247, 94] on span "Request More Information" at bounding box center [253, 95] width 63 height 7
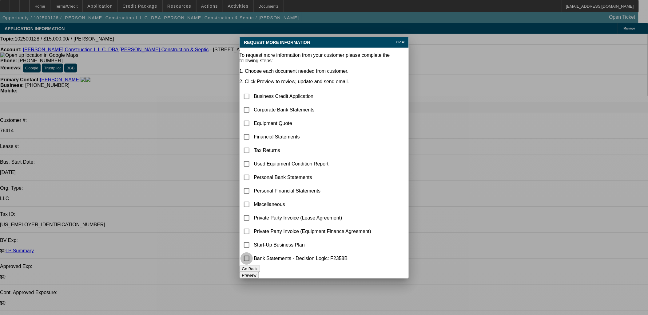
click at [253, 256] on input "checkbox" at bounding box center [246, 259] width 12 height 12
checkbox input "true"
click at [253, 117] on input "checkbox" at bounding box center [246, 123] width 12 height 12
checkbox input "true"
click at [259, 273] on button "Preview" at bounding box center [248, 275] width 19 height 6
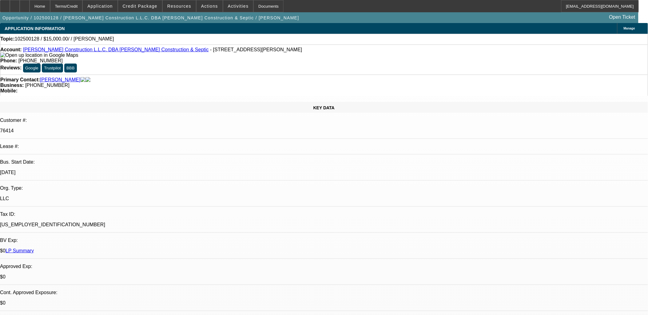
radio input "true"
type textarea "lift equipment, se"
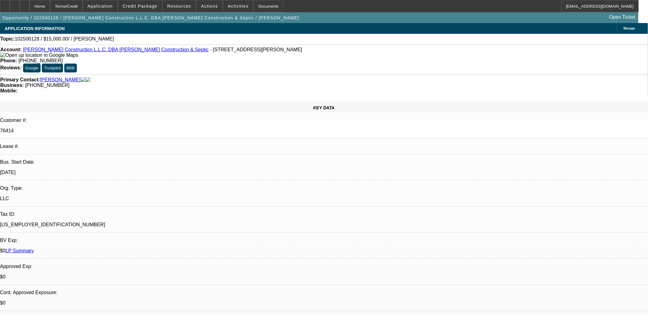
radio input "true"
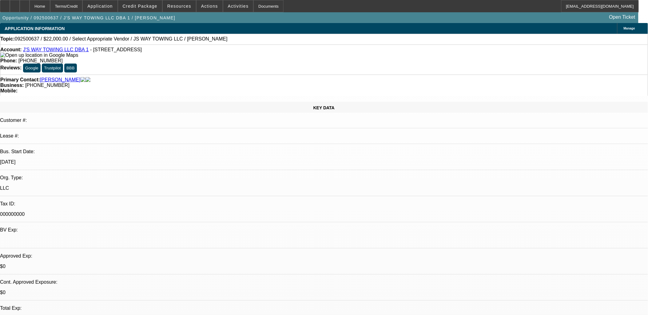
select select "0"
select select "2"
select select "0.1"
select select "1"
select select "2"
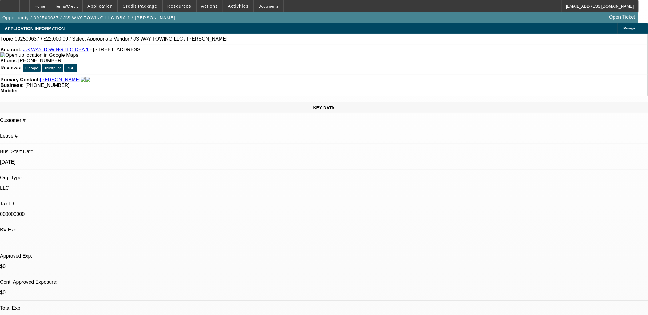
select select "4"
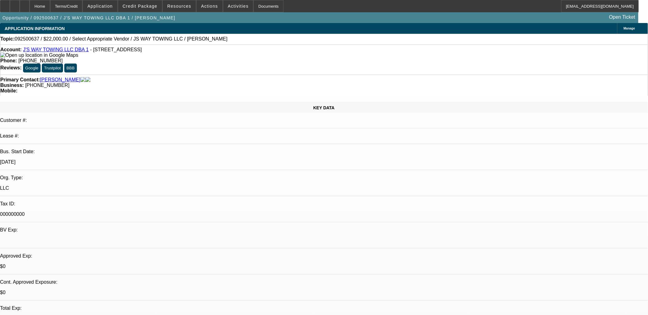
drag, startPoint x: 245, startPoint y: 159, endPoint x: 204, endPoint y: 164, distance: 41.1
click at [155, 8] on button "Credit Package" at bounding box center [140, 6] width 44 height 12
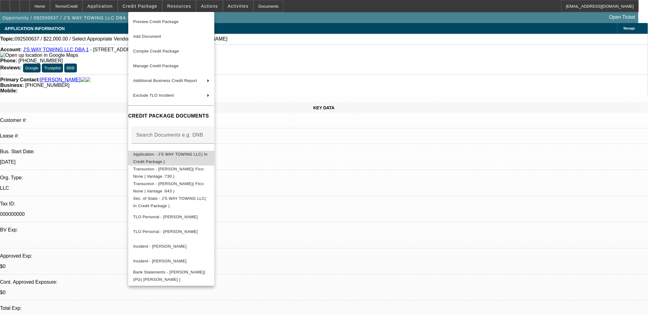
click at [161, 155] on span "Application - J'S WAY TOWING LLC( In Credit Package )" at bounding box center [170, 158] width 74 height 12
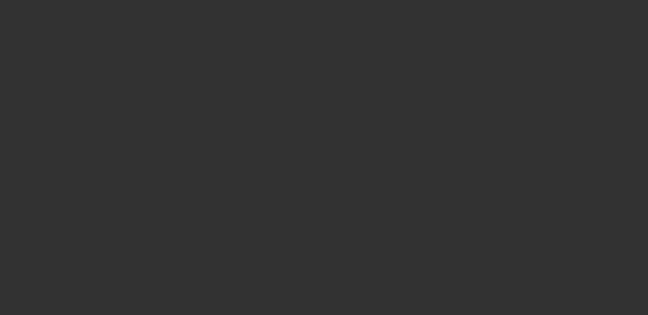
select select "0"
select select "2"
select select "0.1"
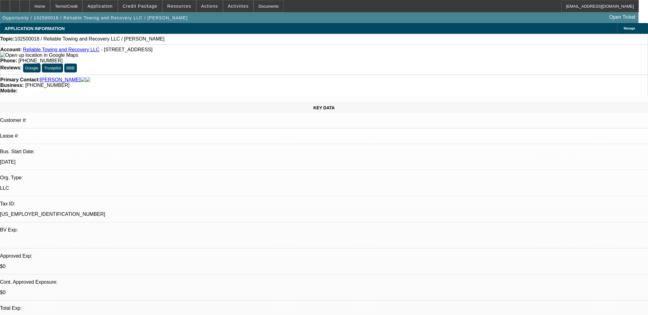
select select "1"
select select "2"
select select "4"
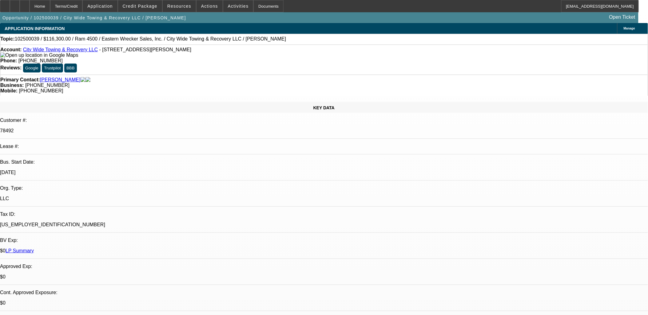
select select "0"
select select "2"
select select "0"
select select "6"
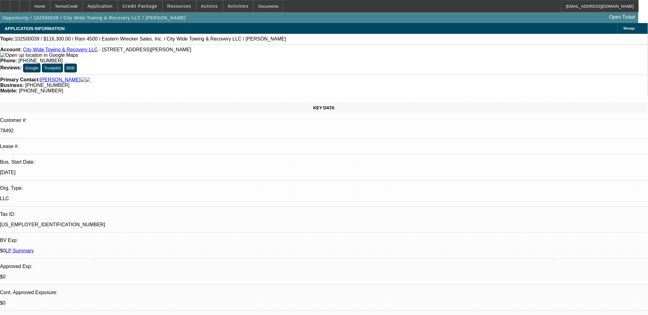
select select "0"
select select "2"
select select "0"
select select "6"
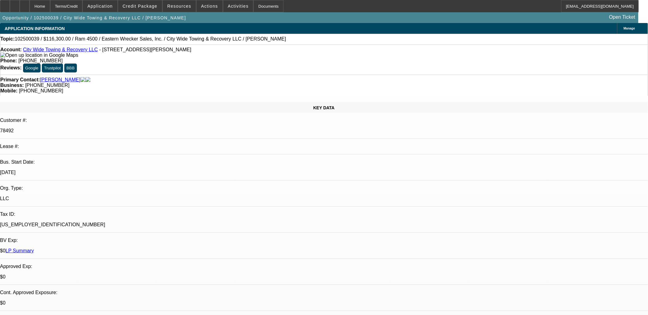
select select "0"
select select "2"
select select "0"
select select "6"
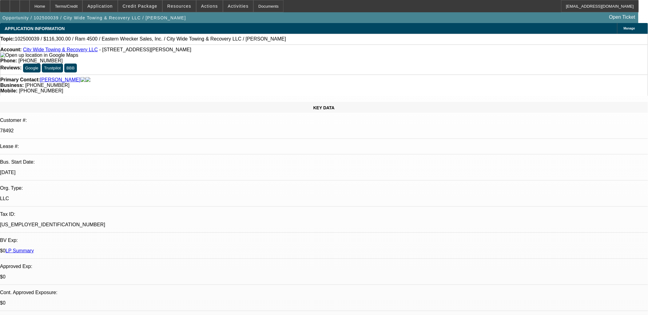
select select "0"
select select "2"
select select "0"
select select "6"
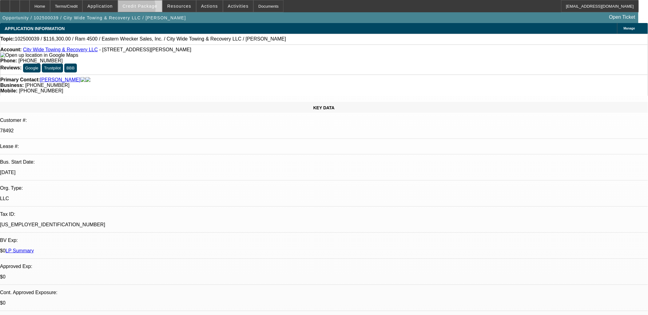
click at [136, 9] on span at bounding box center [140, 6] width 44 height 15
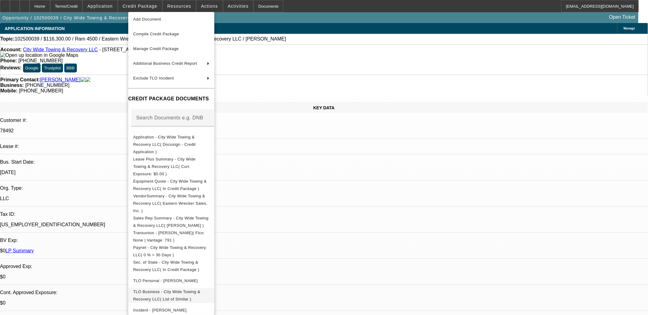
scroll to position [45, 0]
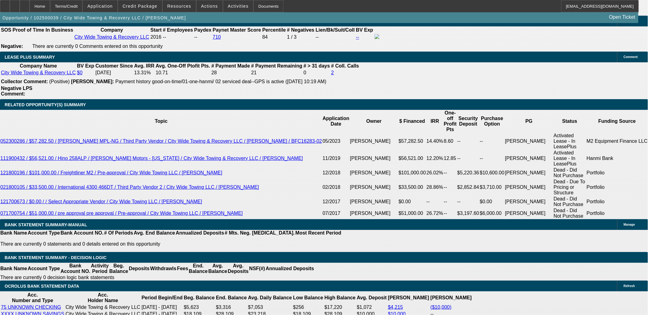
scroll to position [1024, 0]
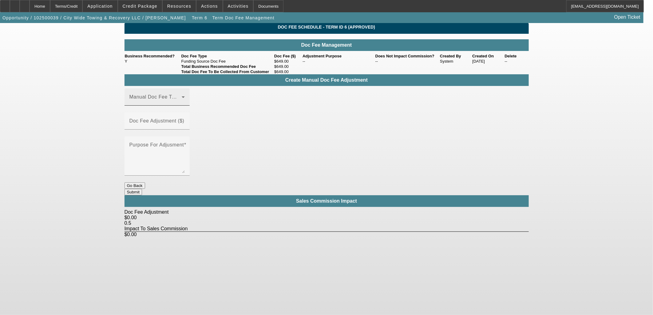
click at [177, 106] on div "Manual Doc Fee Type" at bounding box center [156, 97] width 55 height 17
drag, startPoint x: 175, startPoint y: 135, endPoint x: 204, endPoint y: 129, distance: 29.8
click at [176, 135] on span "Funding Source Doc Fee" at bounding box center [159, 136] width 58 height 7
click at [184, 118] on mat-label "Doc Fee Adjustment ($)" at bounding box center [156, 120] width 55 height 5
click at [185, 120] on input "Doc Fee Adjustment ($)" at bounding box center [156, 123] width 55 height 7
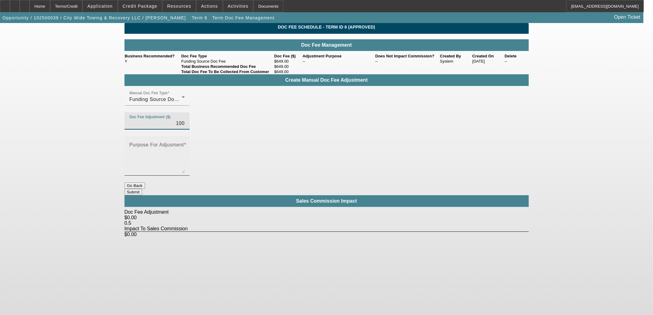
type input "$100.00"
click at [185, 144] on textarea "Purpose For Adjusment" at bounding box center [156, 159] width 55 height 30
type textarea "Up"
click at [142, 189] on button "Submit" at bounding box center [133, 192] width 18 height 6
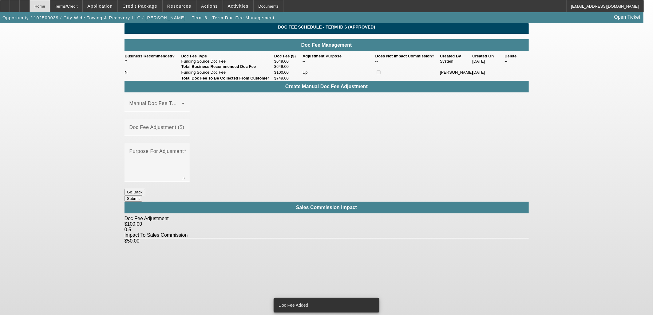
click at [50, 5] on div "Home" at bounding box center [40, 6] width 21 height 12
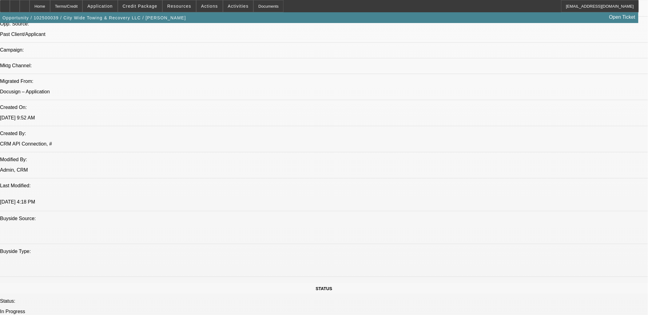
select select "0"
select select "2"
select select "0"
select select "6"
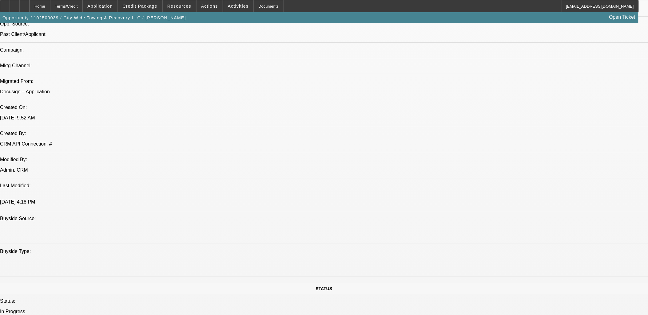
select select "0"
select select "2"
select select "0"
select select "6"
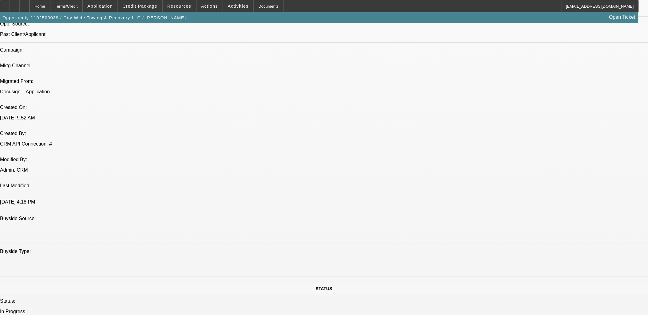
select select "0"
select select "2"
select select "0"
select select "6"
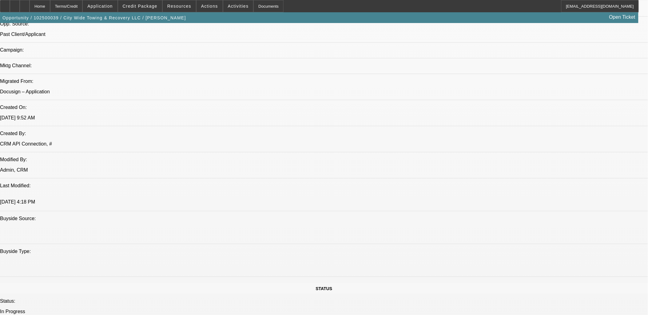
select select "0"
select select "2"
select select "0"
select select "6"
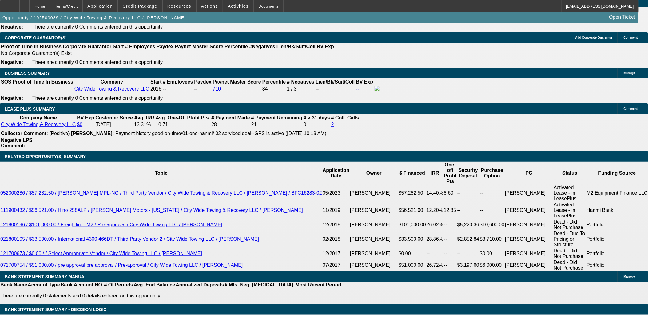
scroll to position [964, 0]
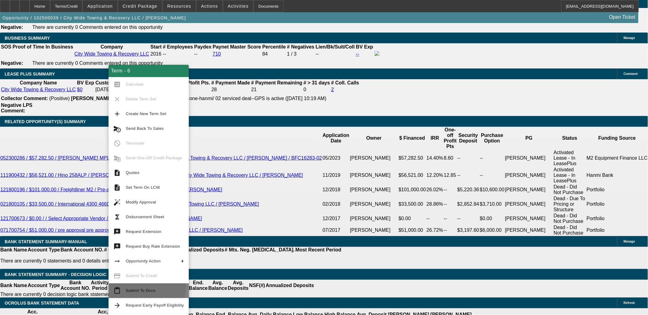
click at [134, 287] on span "Submit To Docs" at bounding box center [155, 290] width 58 height 7
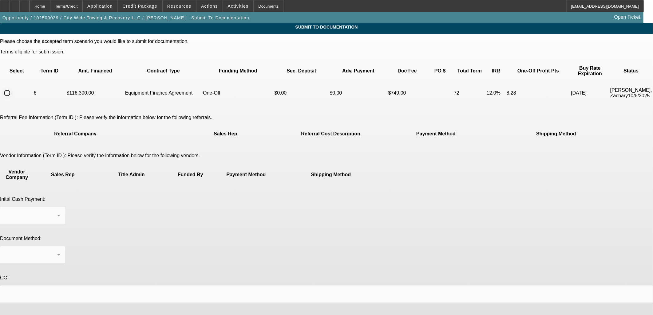
click at [13, 87] on input "radio" at bounding box center [7, 93] width 12 height 12
radio input "true"
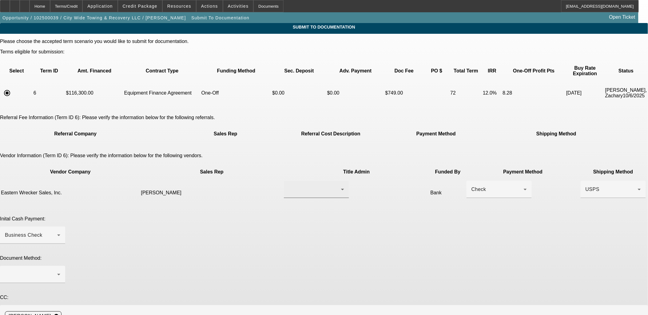
click at [294, 186] on div at bounding box center [315, 189] width 52 height 7
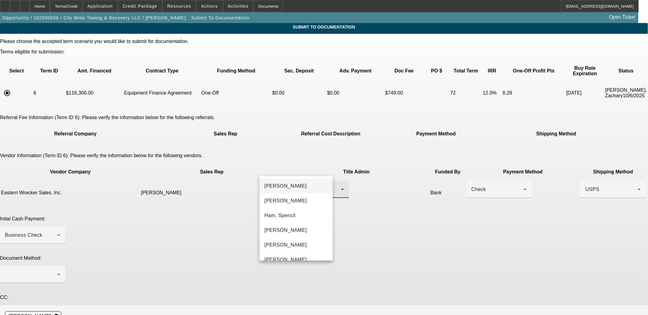
click at [291, 186] on span "[PERSON_NAME]" at bounding box center [285, 186] width 42 height 7
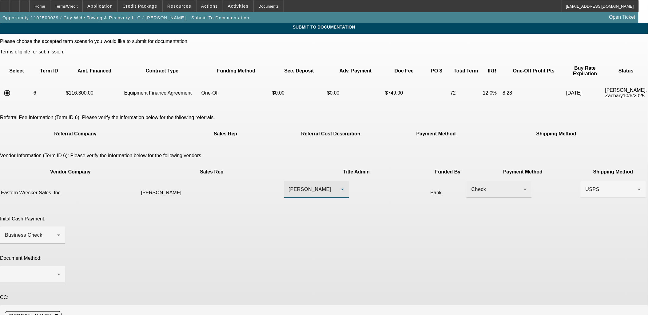
click at [471, 186] on div "Check" at bounding box center [497, 189] width 52 height 7
click at [392, 201] on mat-option "Wire Transfer" at bounding box center [387, 201] width 65 height 15
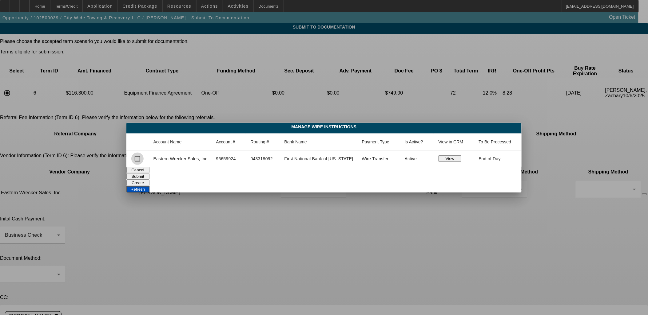
click at [136, 158] on input "checkbox" at bounding box center [137, 159] width 12 height 12
checkbox input "true"
click at [149, 174] on button "Submit" at bounding box center [137, 176] width 23 height 6
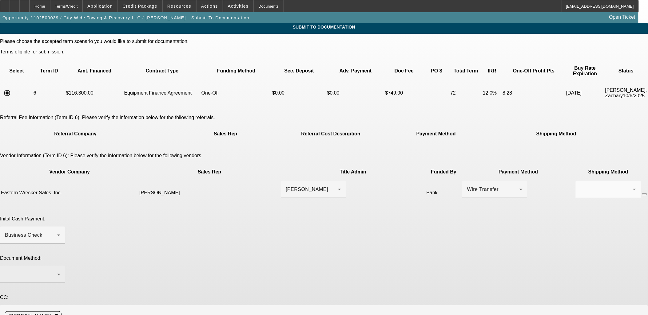
click at [57, 271] on div at bounding box center [31, 274] width 52 height 7
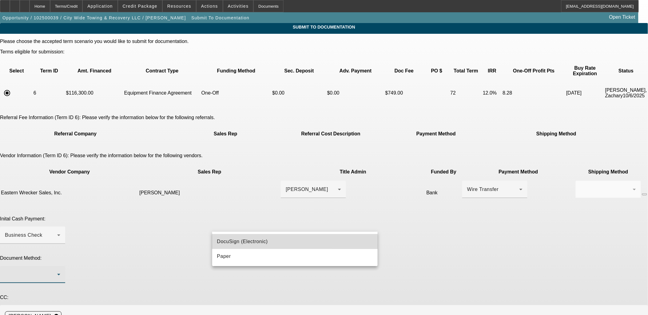
click at [237, 245] on span "DocuSign (Electronic)" at bounding box center [242, 241] width 51 height 7
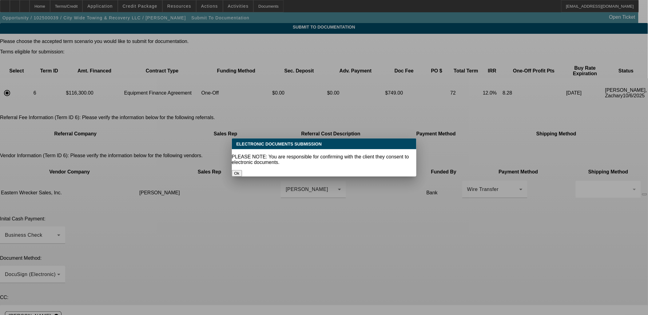
click at [242, 170] on button "Ok" at bounding box center [237, 173] width 10 height 6
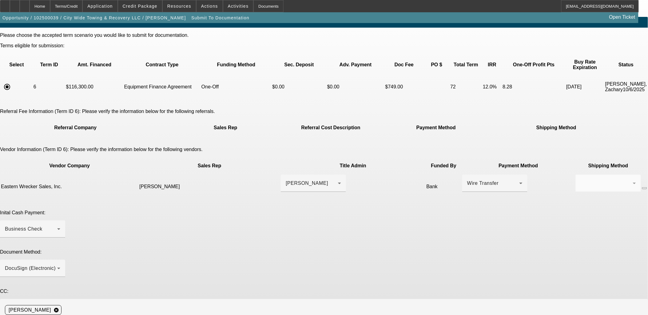
scroll to position [8, 0]
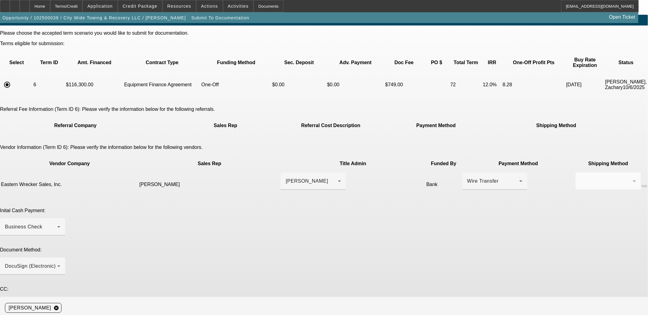
paste textarea "Eastern Wrecker <[EMAIL_ADDRESS][DOMAIN_NAME]>"
paste textarea "[PERSON_NAME] <[PERSON_NAME][EMAIL_ADDRESS][DOMAIN_NAME]>"
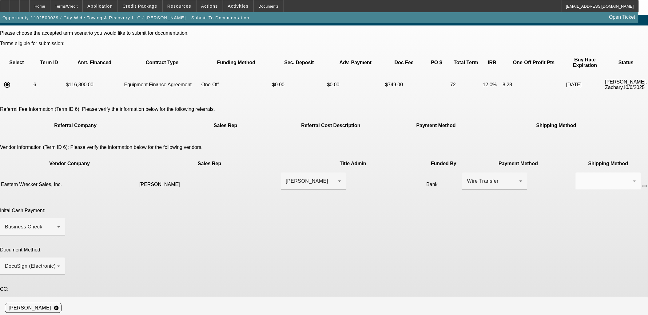
drag, startPoint x: 400, startPoint y: 265, endPoint x: 370, endPoint y: 268, distance: 30.6
drag, startPoint x: 305, startPoint y: 268, endPoint x: 274, endPoint y: 269, distance: 31.4
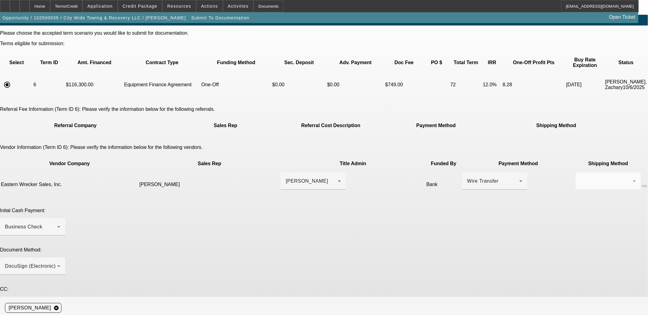
type textarea "Please send title instructions to [EMAIL_ADDRESS][DOMAIN_NAME] and [EMAIL_ADDRE…"
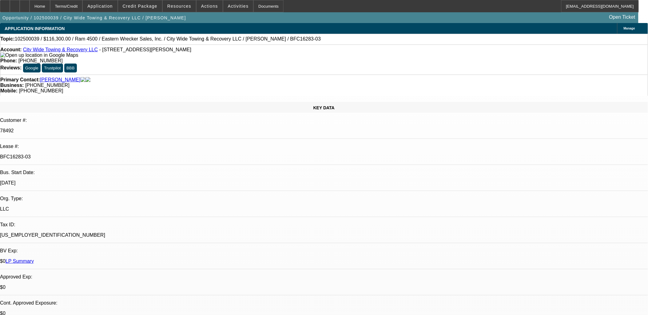
select select "0"
select select "2"
select select "0"
select select "6"
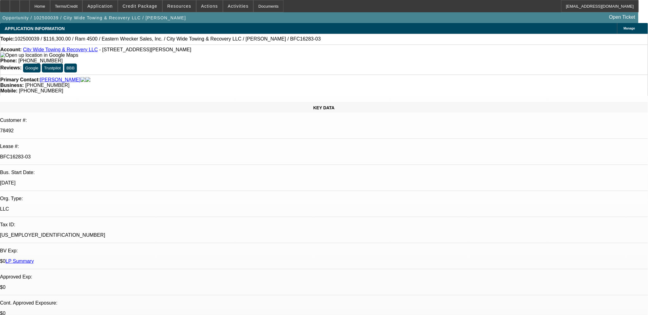
select select "0"
select select "2"
select select "0"
select select "6"
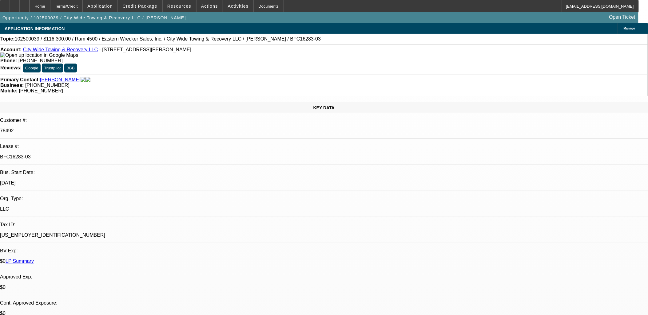
select select "0"
select select "2"
select select "0"
select select "6"
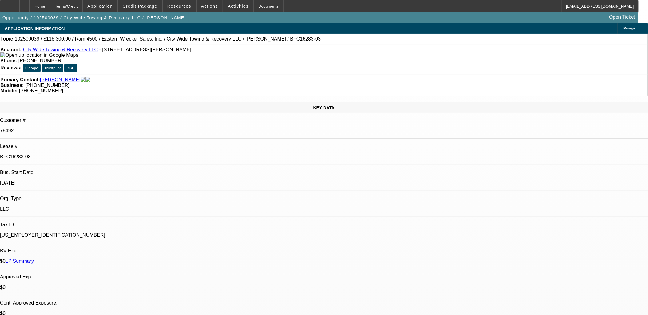
select select "0"
select select "2"
select select "0"
select select "6"
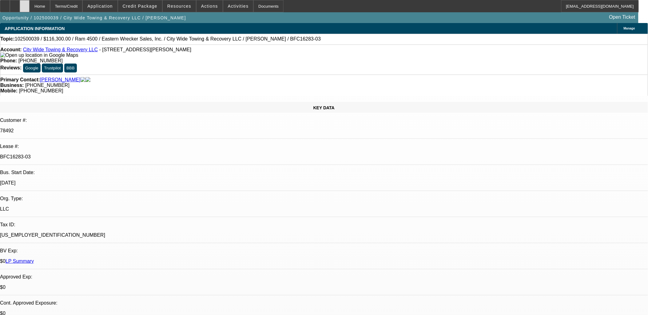
click at [25, 4] on icon at bounding box center [25, 4] width 0 height 0
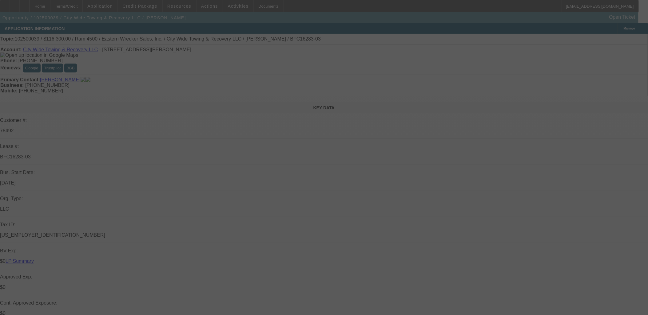
select select "0"
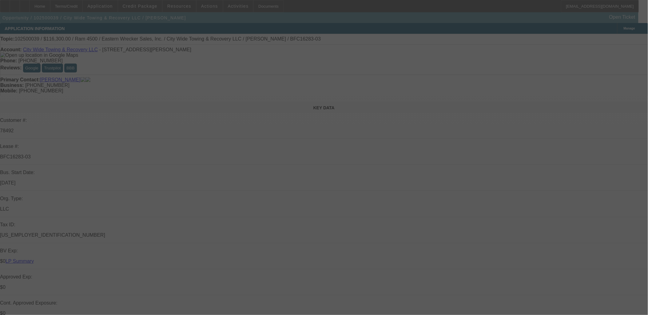
select select "0"
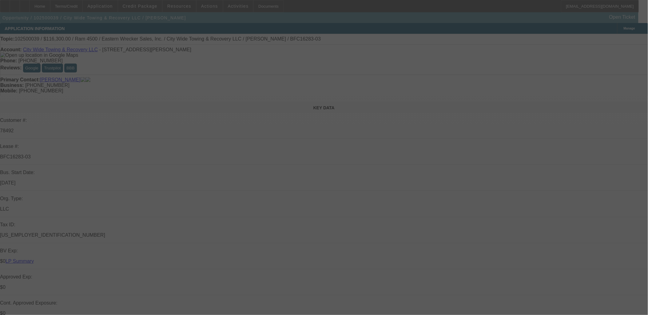
select select "0"
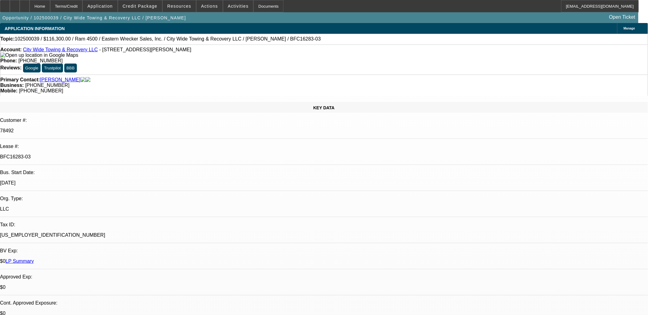
select select "1"
select select "2"
select select "6"
select select "1"
select select "2"
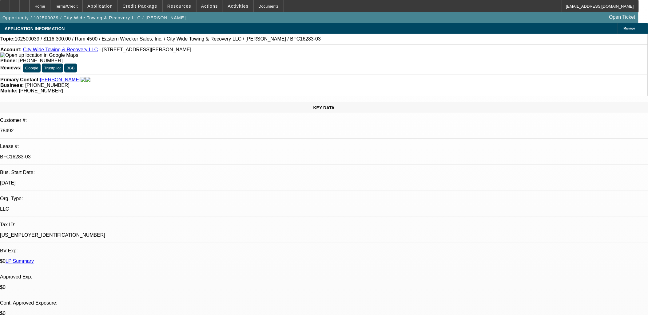
select select "6"
select select "1"
select select "2"
select select "6"
select select "1"
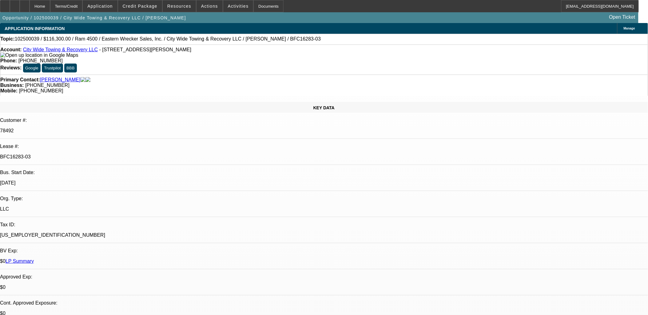
select select "2"
select select "6"
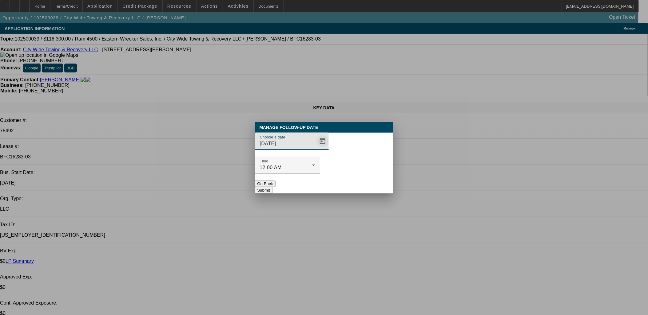
click at [315, 149] on span "Open calendar" at bounding box center [322, 141] width 15 height 15
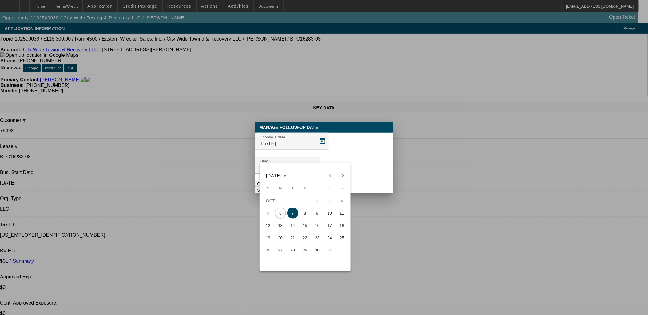
click at [305, 215] on span "8" at bounding box center [304, 213] width 11 height 11
type input "[DATE]"
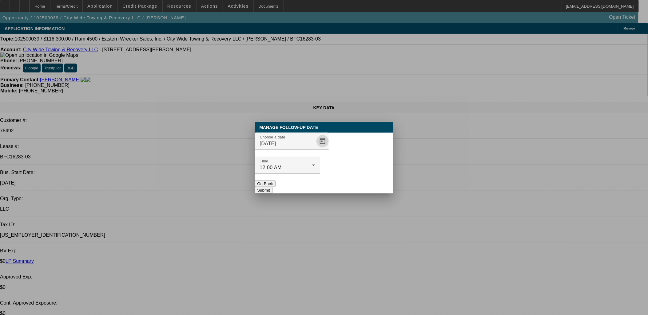
click at [272, 187] on button "Submit" at bounding box center [264, 190] width 18 height 6
